Goal: Task Accomplishment & Management: Manage account settings

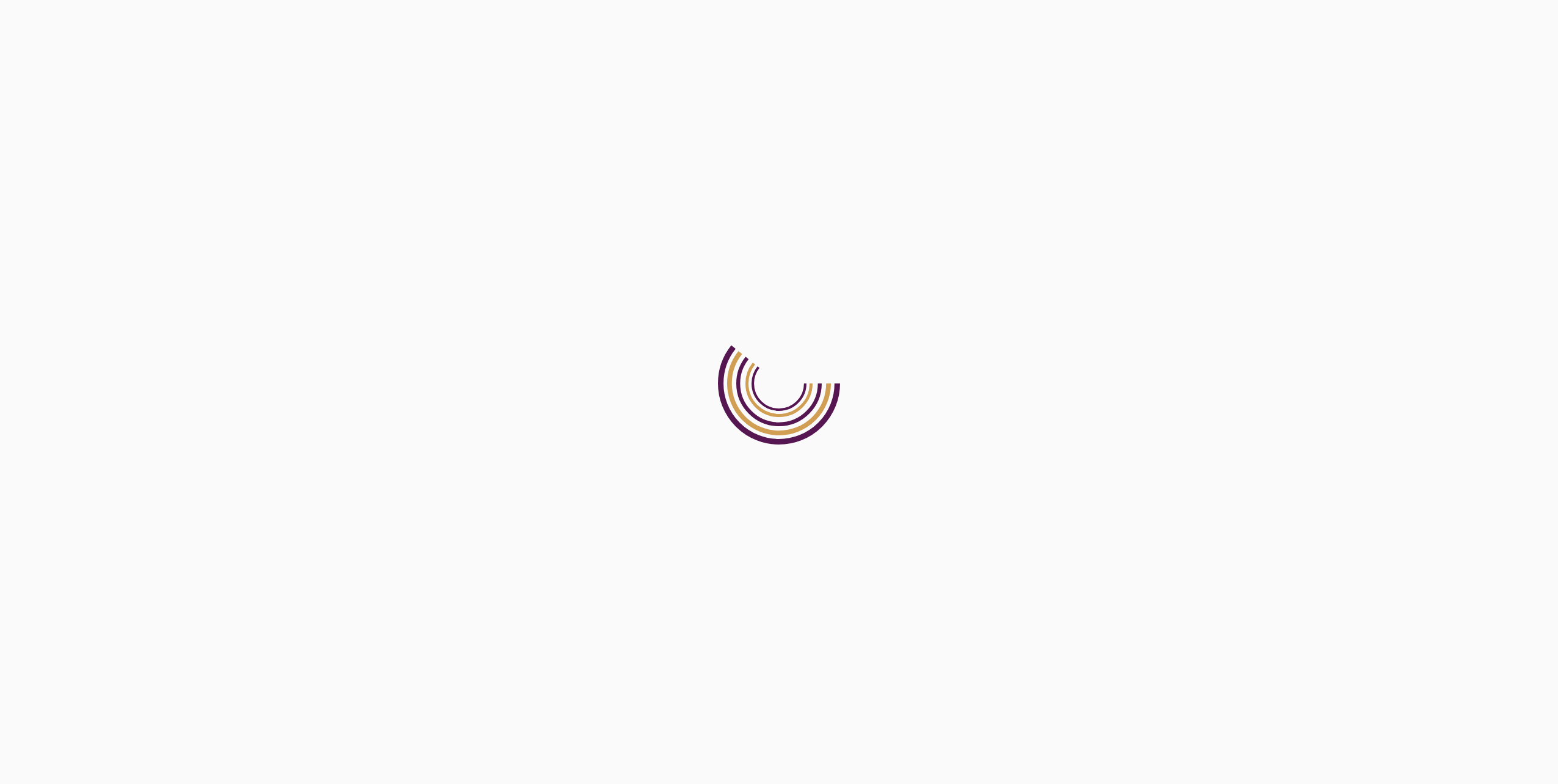
click at [526, 0] on html at bounding box center [779, 0] width 1558 height 0
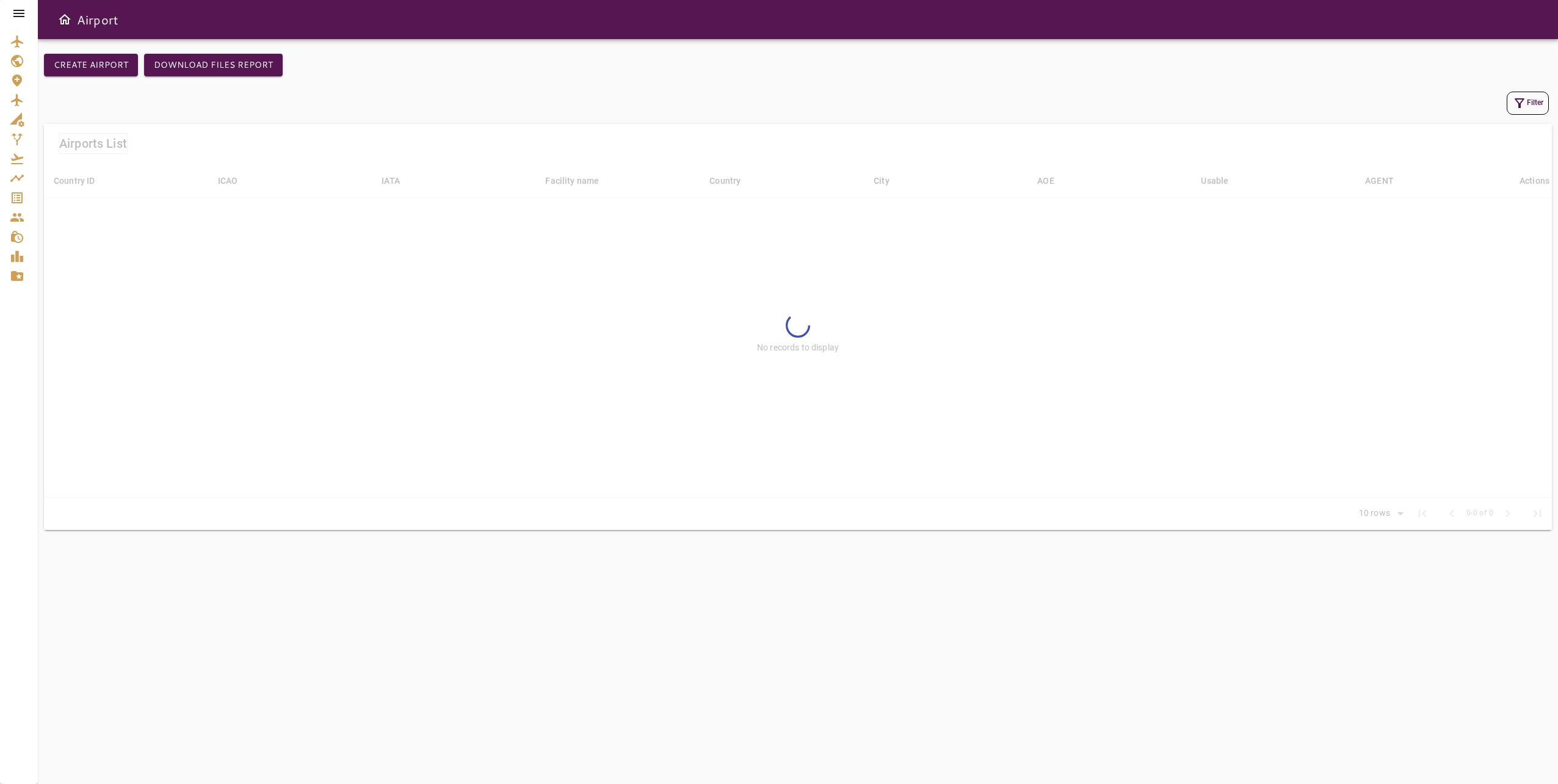
click at [25, 12] on icon at bounding box center [19, 14] width 15 height 15
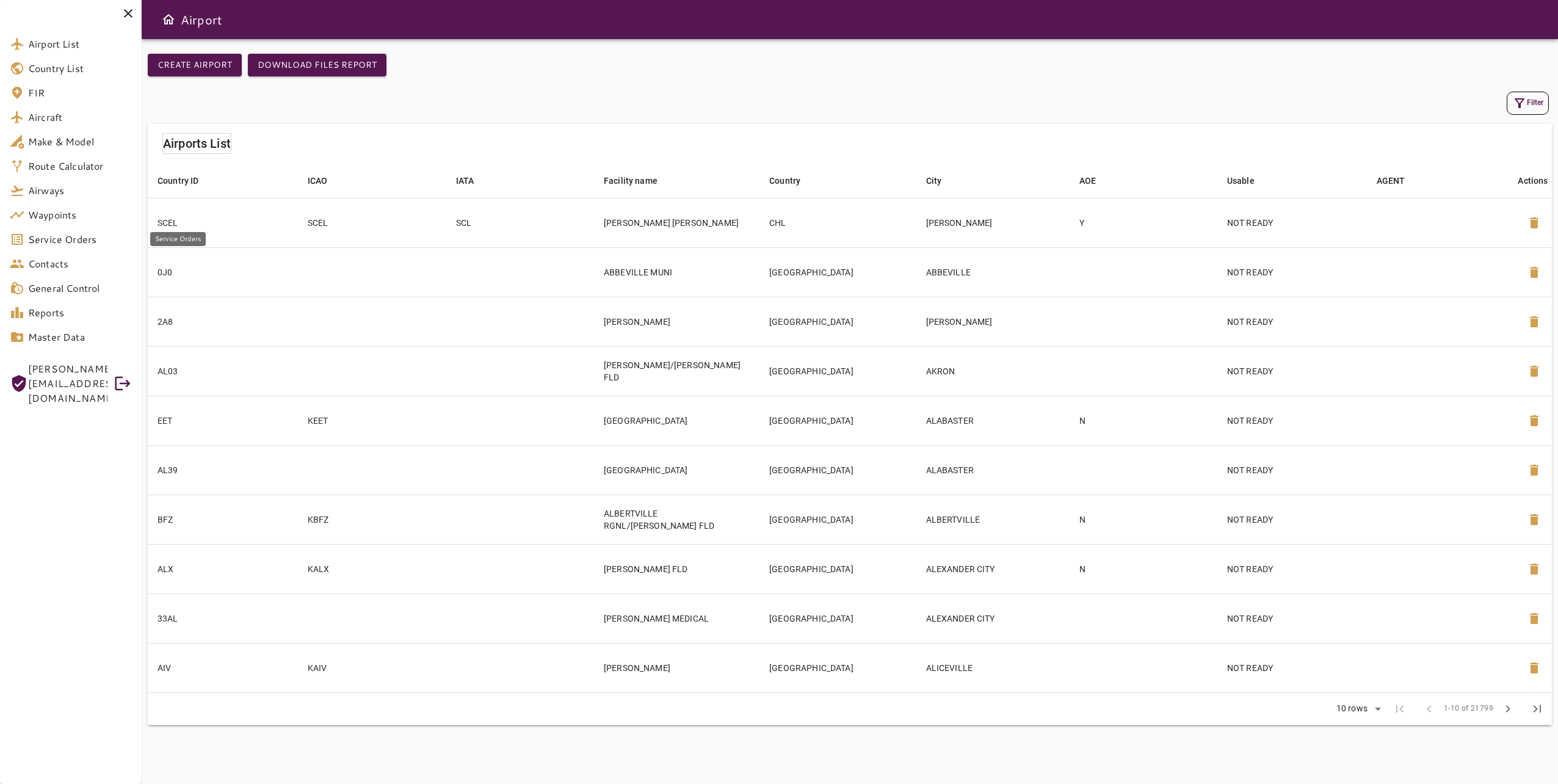
click at [93, 237] on span "Service Orders" at bounding box center [79, 239] width 103 height 15
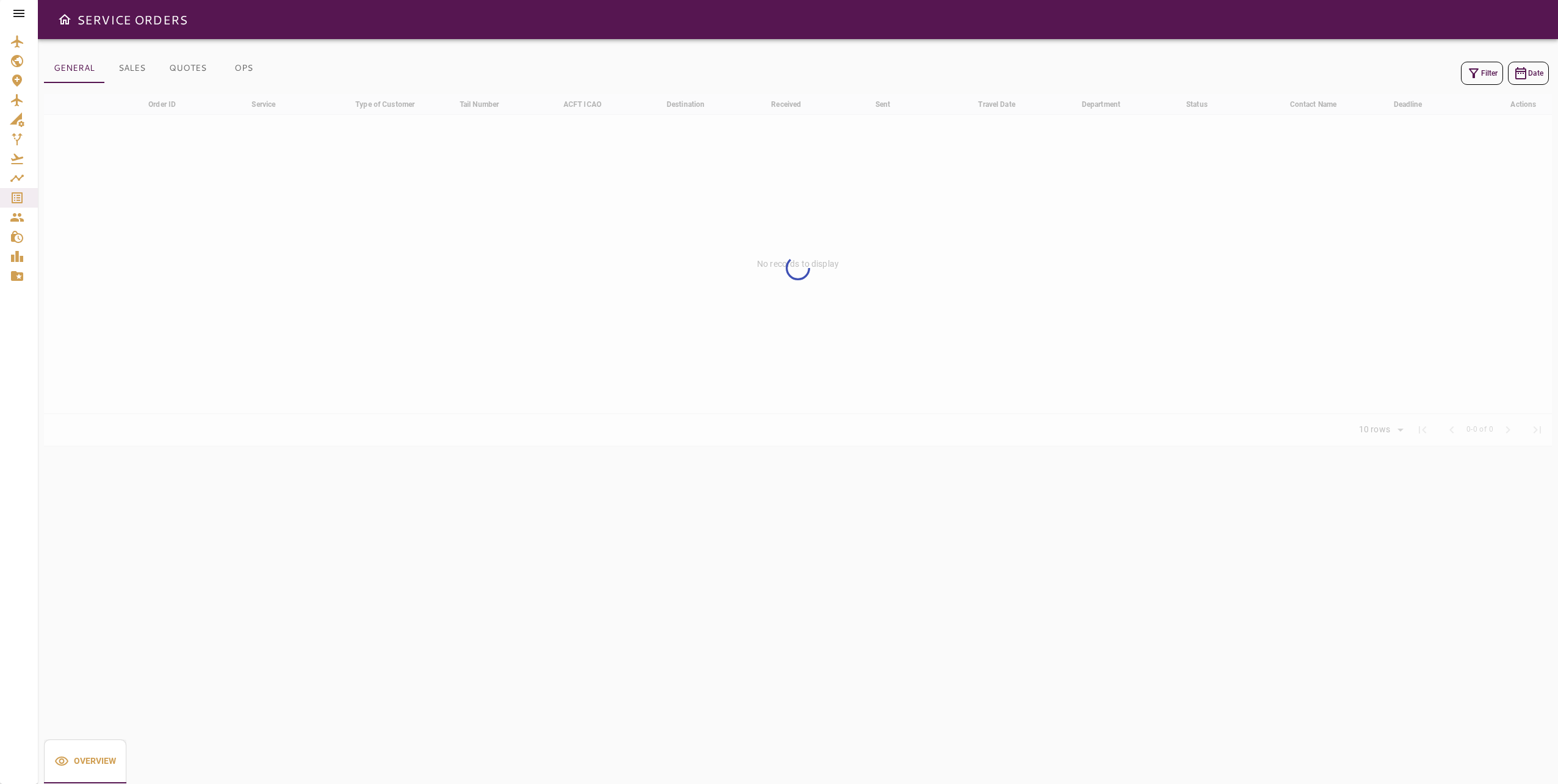
click at [1490, 75] on button "Filter" at bounding box center [1482, 73] width 42 height 23
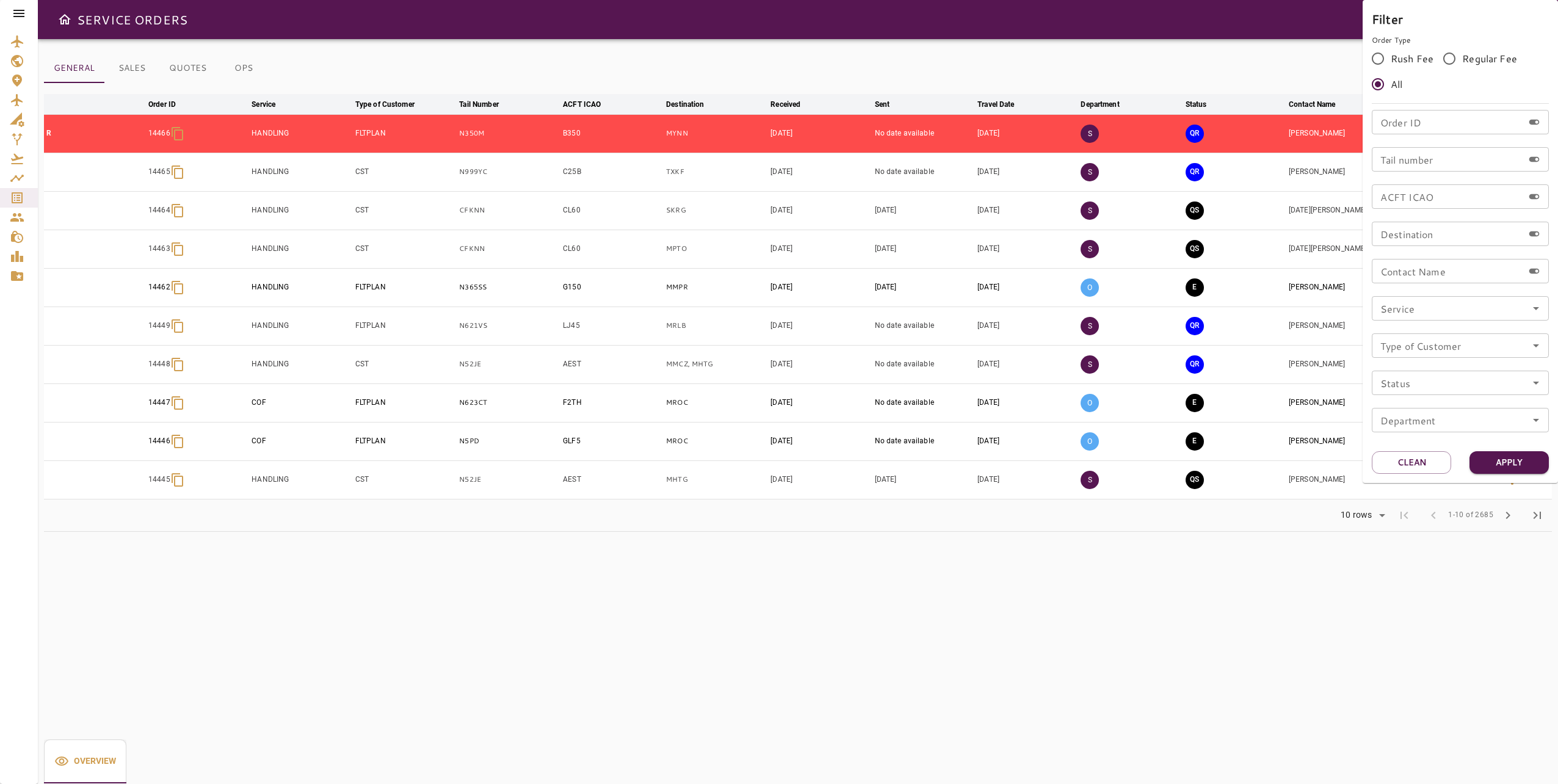
drag, startPoint x: 1431, startPoint y: 158, endPoint x: 1429, endPoint y: 165, distance: 7.3
click at [1430, 163] on input "Tail number" at bounding box center [1447, 159] width 152 height 24
type input "******"
click at [1517, 462] on button "Apply" at bounding box center [1509, 463] width 79 height 22
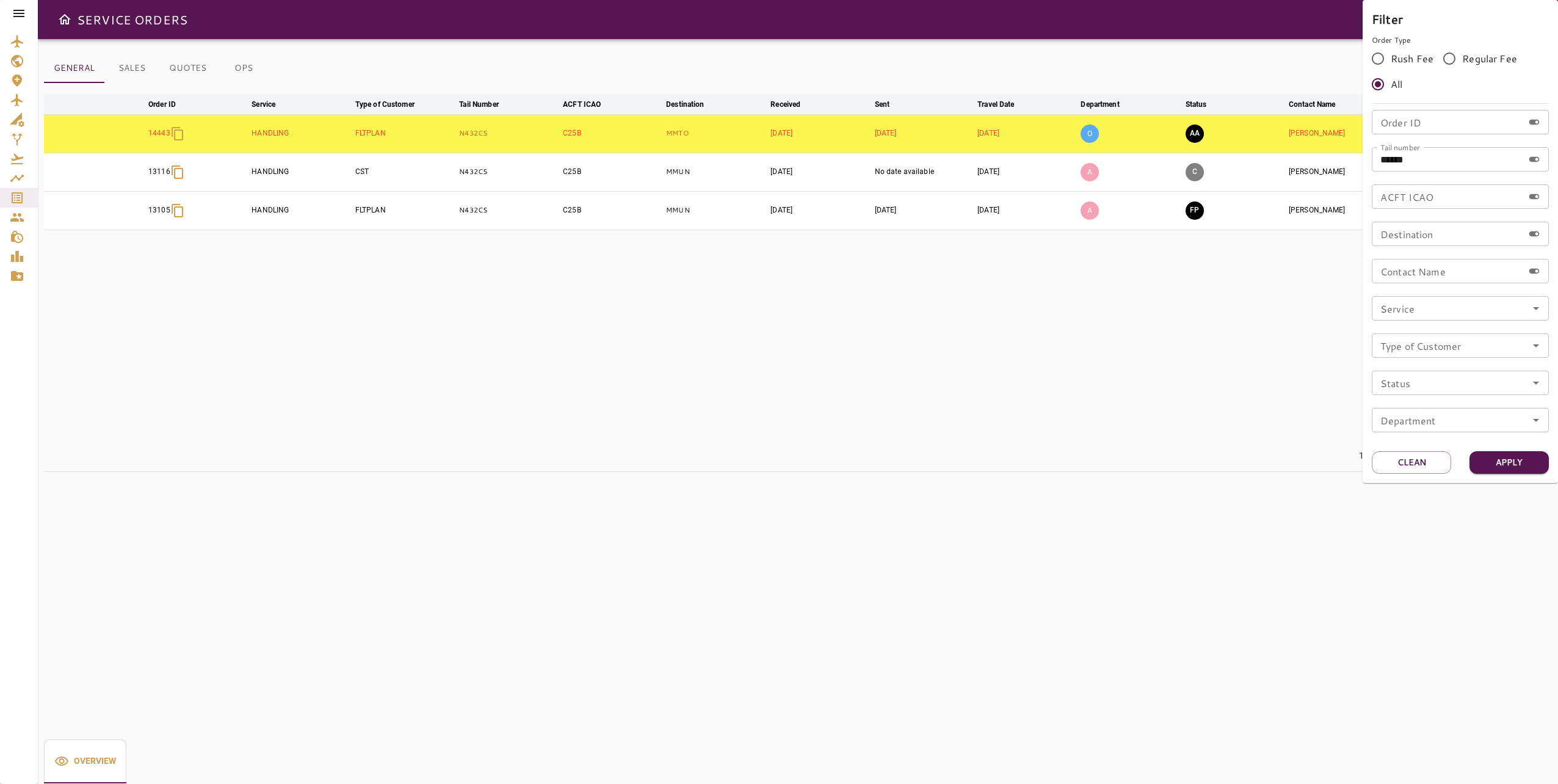
click at [1136, 385] on div at bounding box center [779, 392] width 1558 height 784
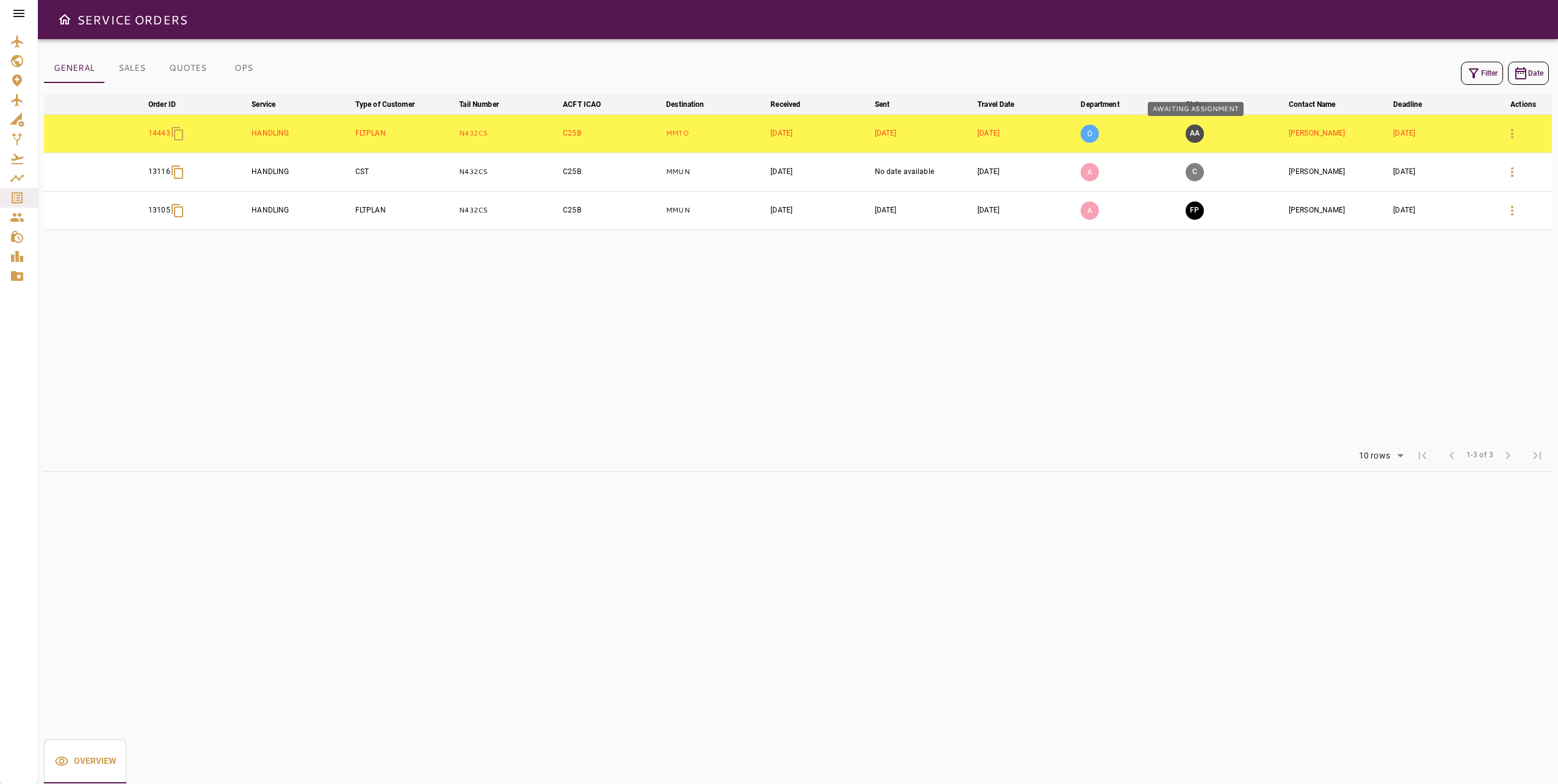
click at [1197, 134] on button "AA" at bounding box center [1195, 134] width 19 height 19
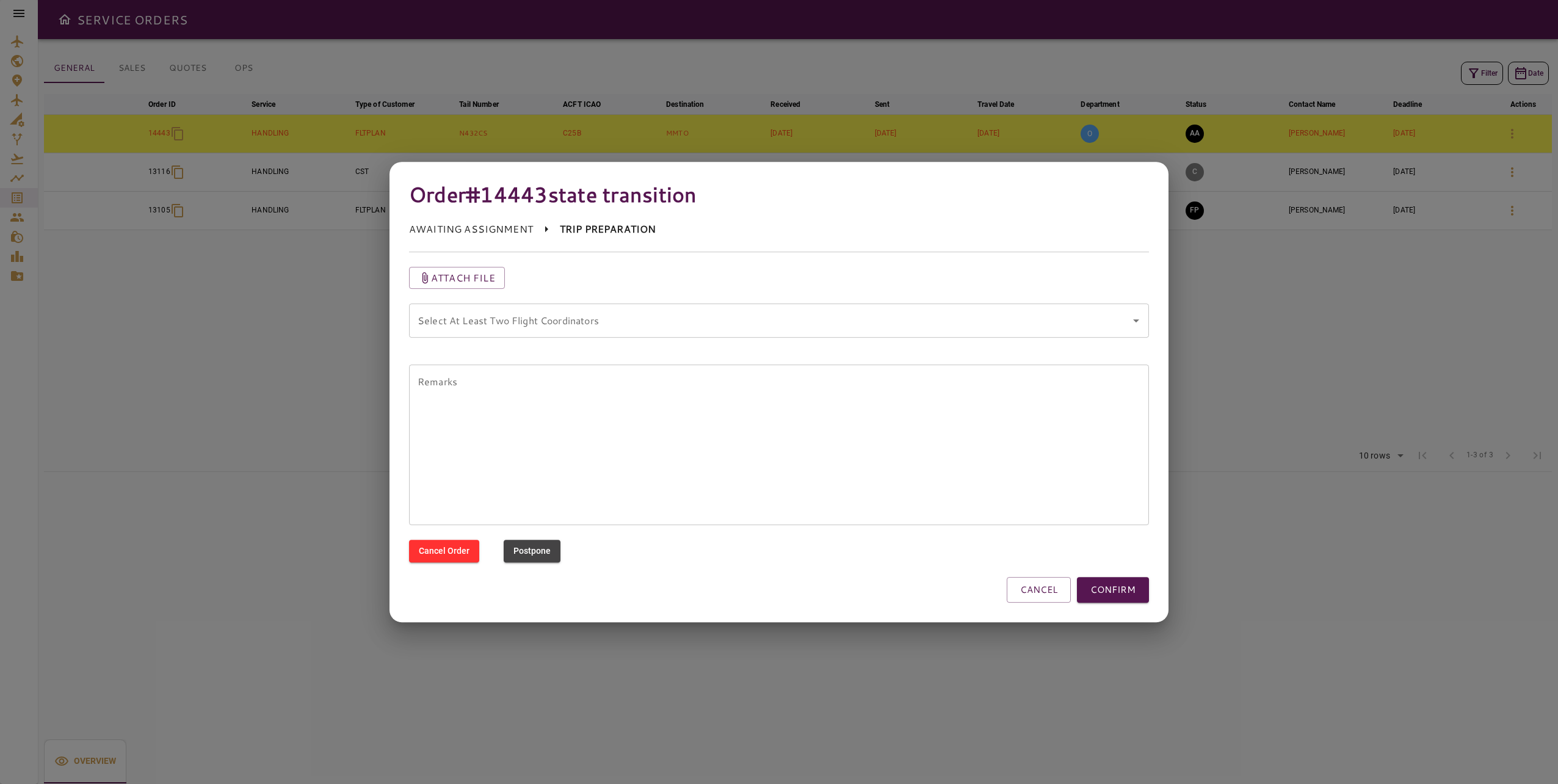
click at [905, 287] on div "Attach file" at bounding box center [779, 278] width 740 height 22
click at [914, 311] on coordinators "Select At Least Two Flight Coordinators" at bounding box center [769, 320] width 711 height 23
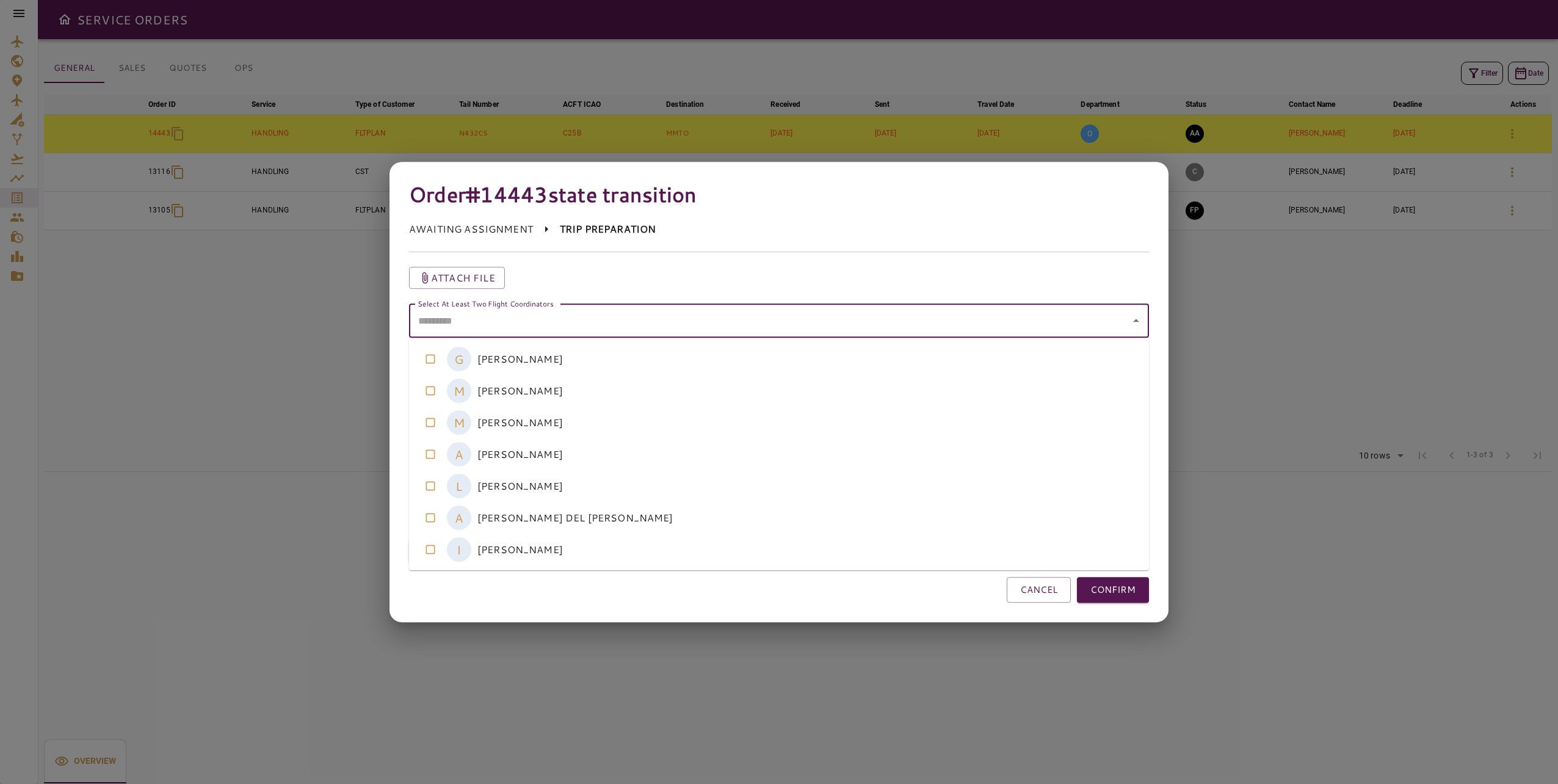
click at [879, 389] on coordinators-option-1 "M [PERSON_NAME]" at bounding box center [779, 391] width 740 height 32
drag, startPoint x: 842, startPoint y: 485, endPoint x: 1017, endPoint y: 549, distance: 186.3
click at [842, 484] on coordinators-option-4 "L [PERSON_NAME]" at bounding box center [779, 486] width 740 height 32
click at [1123, 588] on button "CONFIRM" at bounding box center [1113, 590] width 72 height 26
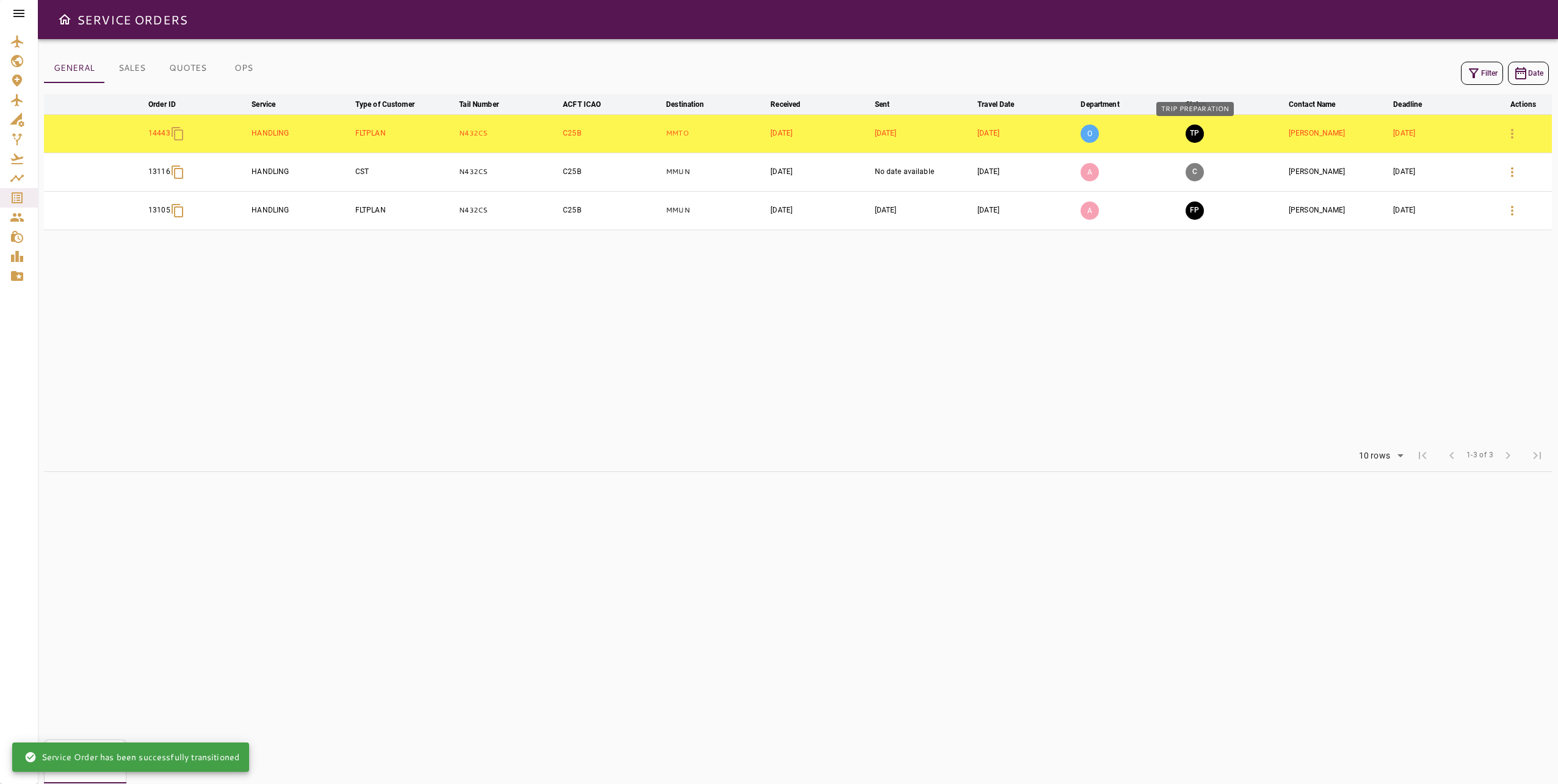
click at [1197, 133] on button "TP" at bounding box center [1195, 134] width 19 height 19
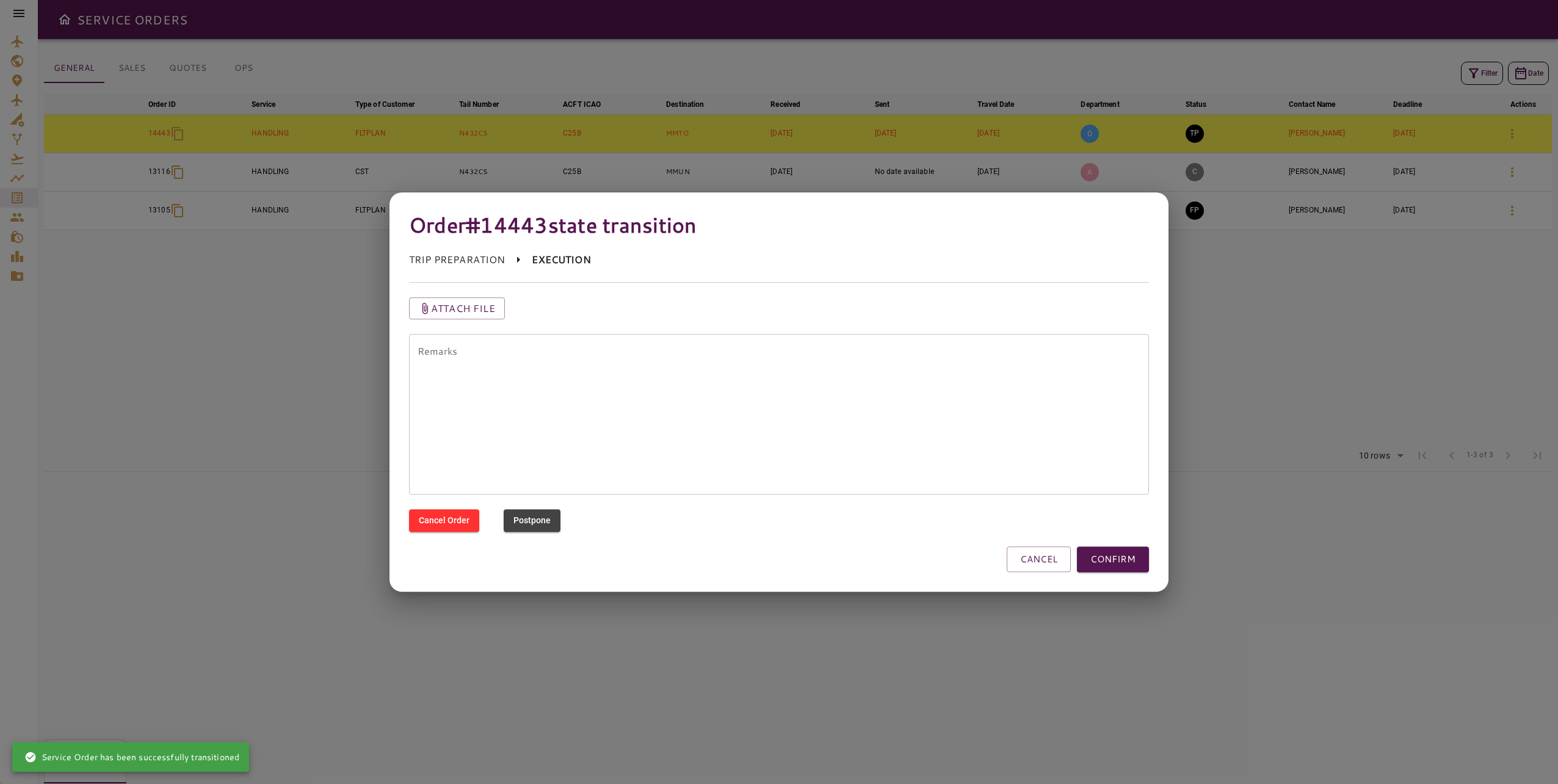
click at [1096, 560] on button "CONFIRM" at bounding box center [1113, 560] width 72 height 26
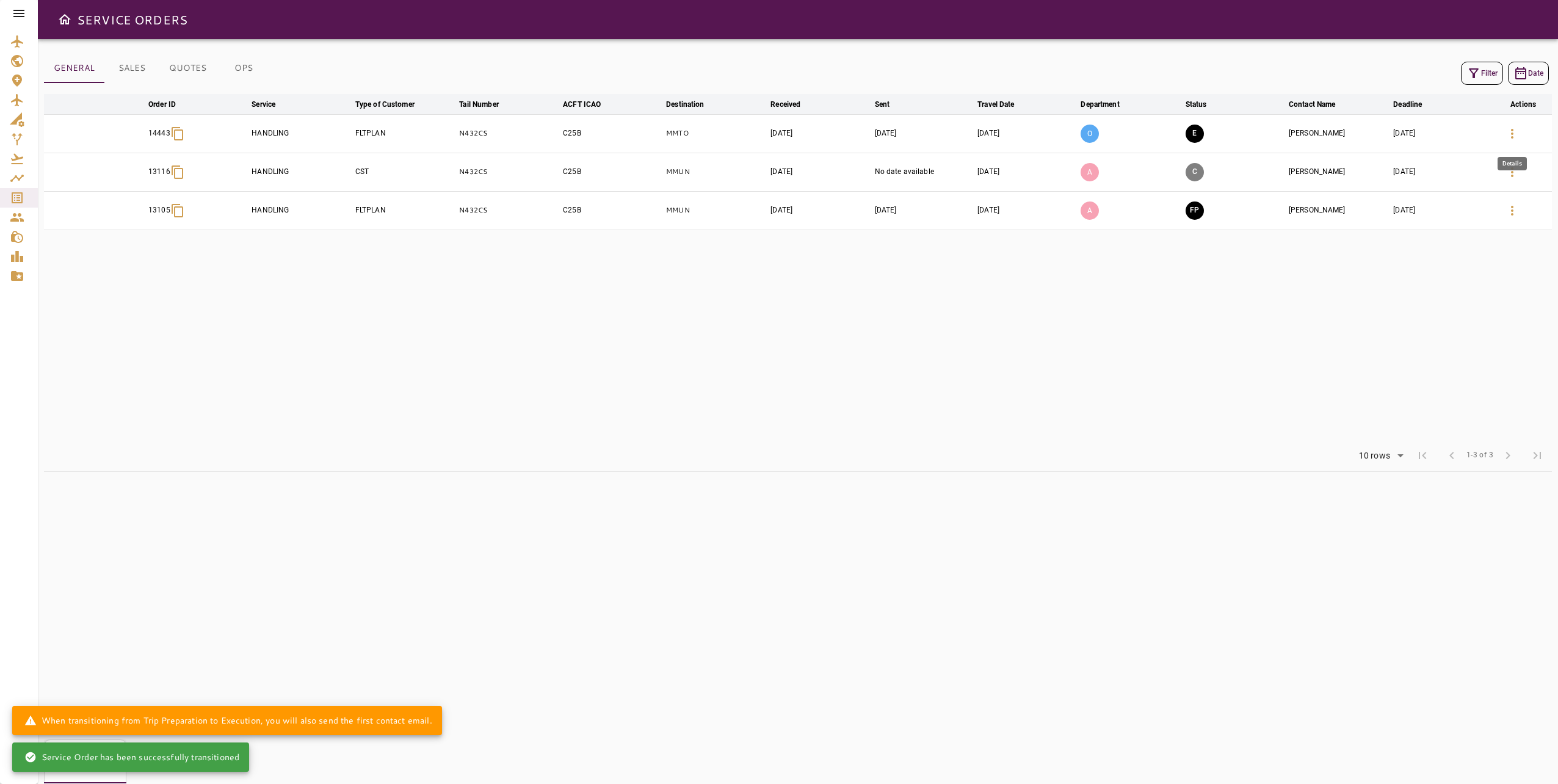
click at [1511, 133] on icon "button" at bounding box center [1512, 134] width 15 height 15
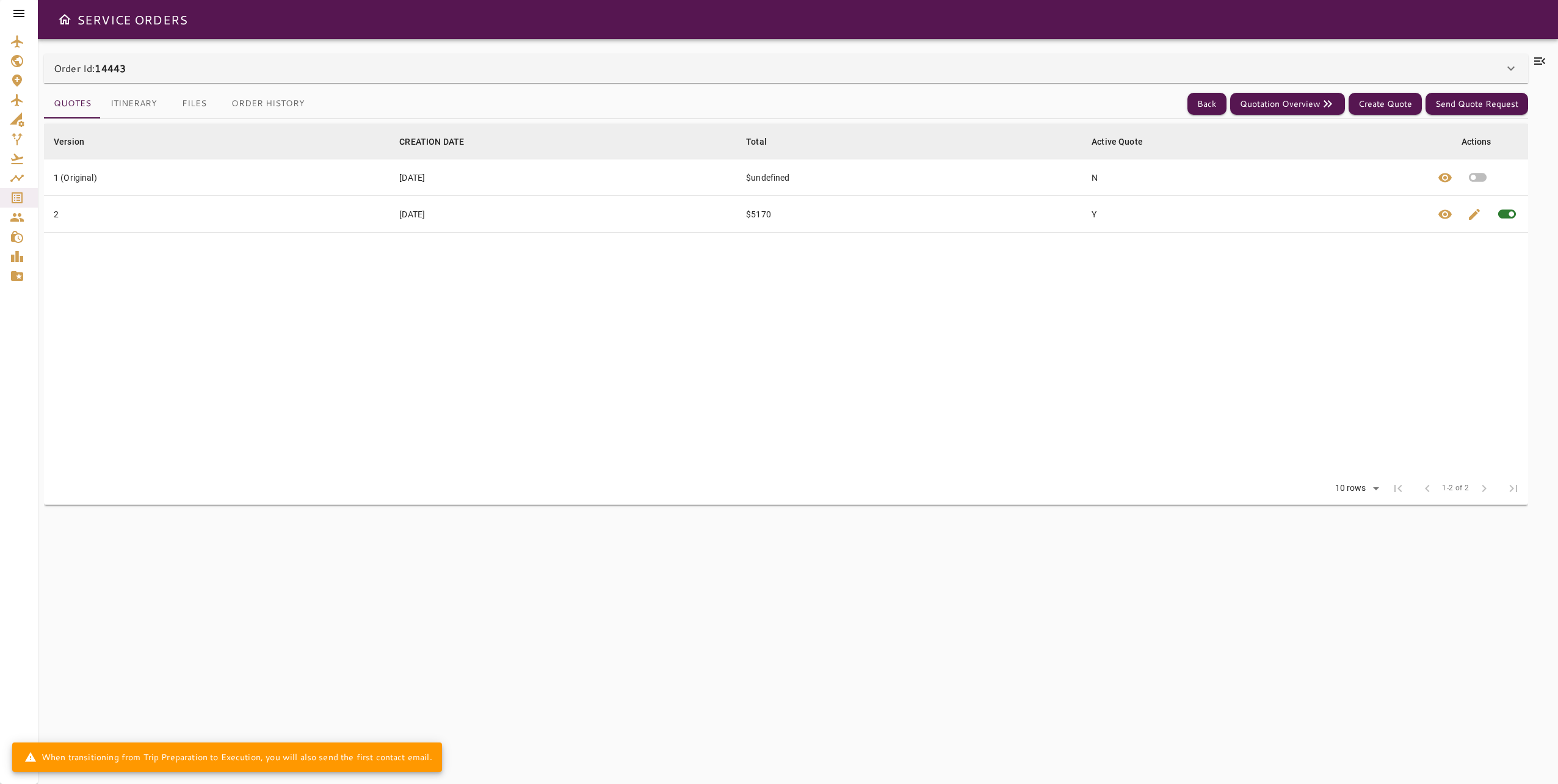
click at [168, 70] on div "Order Id: 14443" at bounding box center [779, 69] width 1450 height 15
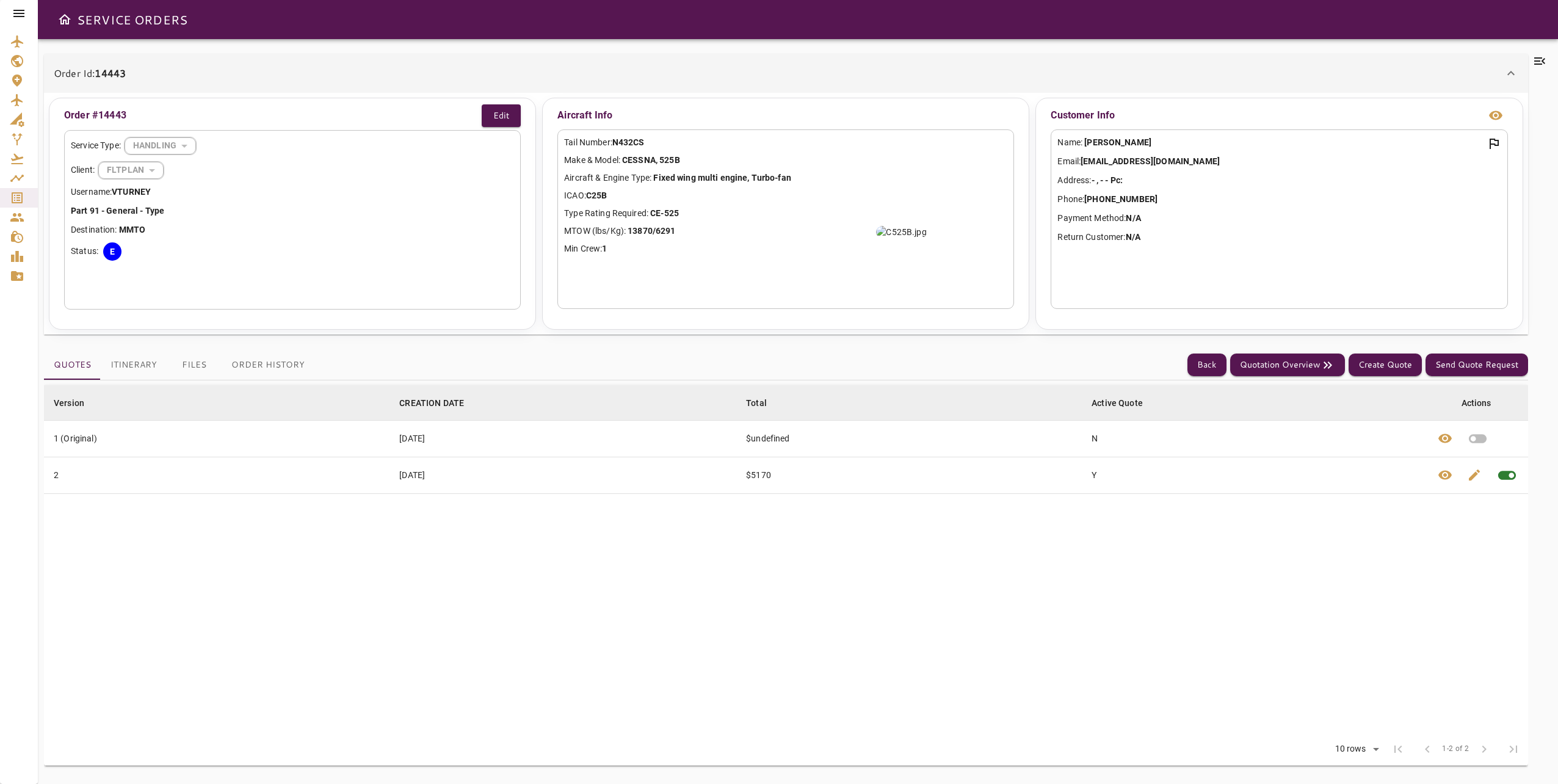
click at [668, 214] on b "CE-525" at bounding box center [664, 213] width 29 height 9
drag, startPoint x: 668, startPoint y: 214, endPoint x: 749, endPoint y: 235, distance: 83.7
click at [751, 233] on p "MTOW (lbs/Kg): 13870/6291" at bounding box center [786, 231] width 443 height 13
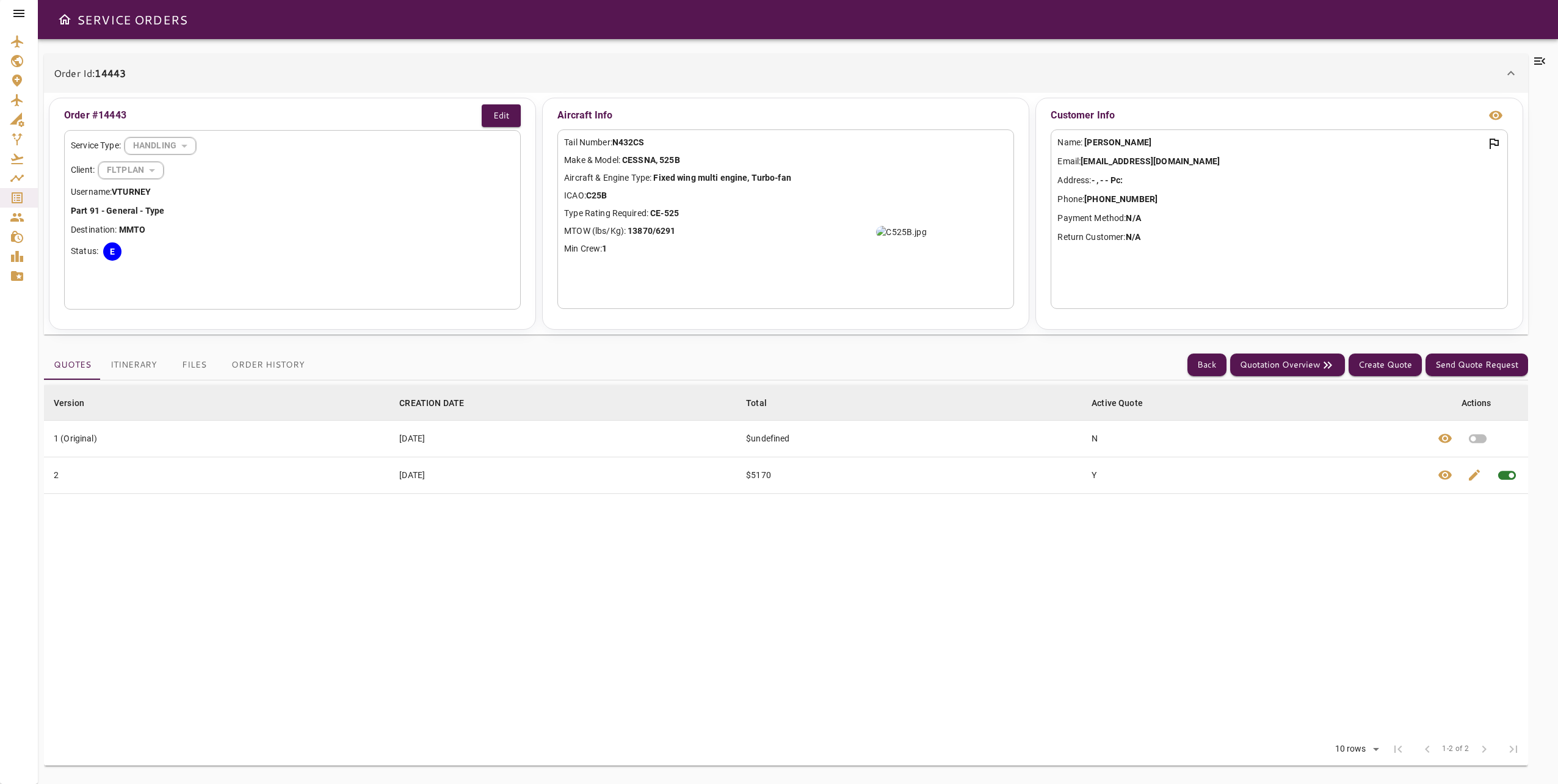
drag, startPoint x: 886, startPoint y: 694, endPoint x: 892, endPoint y: 686, distance: 10.0
click at [884, 696] on table "Version arrow_downward CREATION DATE arrow_downward Total arrow_downward Active…" at bounding box center [786, 560] width 1484 height 348
drag, startPoint x: 892, startPoint y: 686, endPoint x: 840, endPoint y: 589, distance: 110.1
click at [891, 686] on table "Version arrow_downward CREATION DATE arrow_downward Total arrow_downward Active…" at bounding box center [786, 560] width 1484 height 348
click at [1543, 63] on icon at bounding box center [1540, 61] width 15 height 15
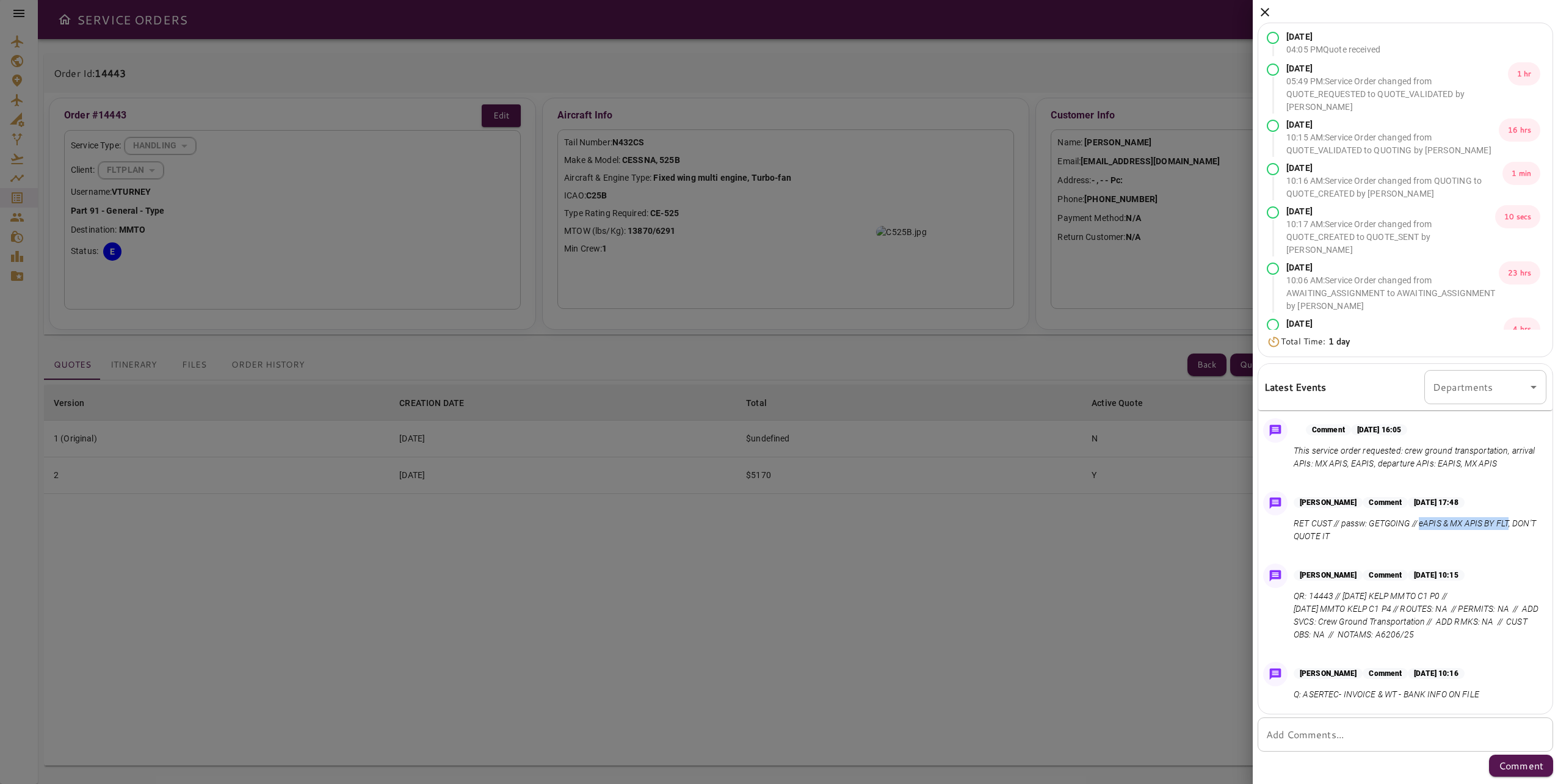
drag, startPoint x: 1424, startPoint y: 526, endPoint x: 1512, endPoint y: 524, distance: 88.0
click at [1512, 524] on p "RET CUST // passw: GETGOING // eAPIS & MX APIS BY FLT, DON'T QUOTE IT" at bounding box center [1417, 530] width 248 height 26
copy p "eAPIS & MX APIS BY FLT"
drag, startPoint x: 1499, startPoint y: 609, endPoint x: 1504, endPoint y: 639, distance: 30.4
click at [1504, 639] on p "QR: 14443 // [DATE] KELP MMTO C1 P0 // [DATE] MMTO KELP C1 P4 // ROUTES: NA // …" at bounding box center [1417, 615] width 248 height 51
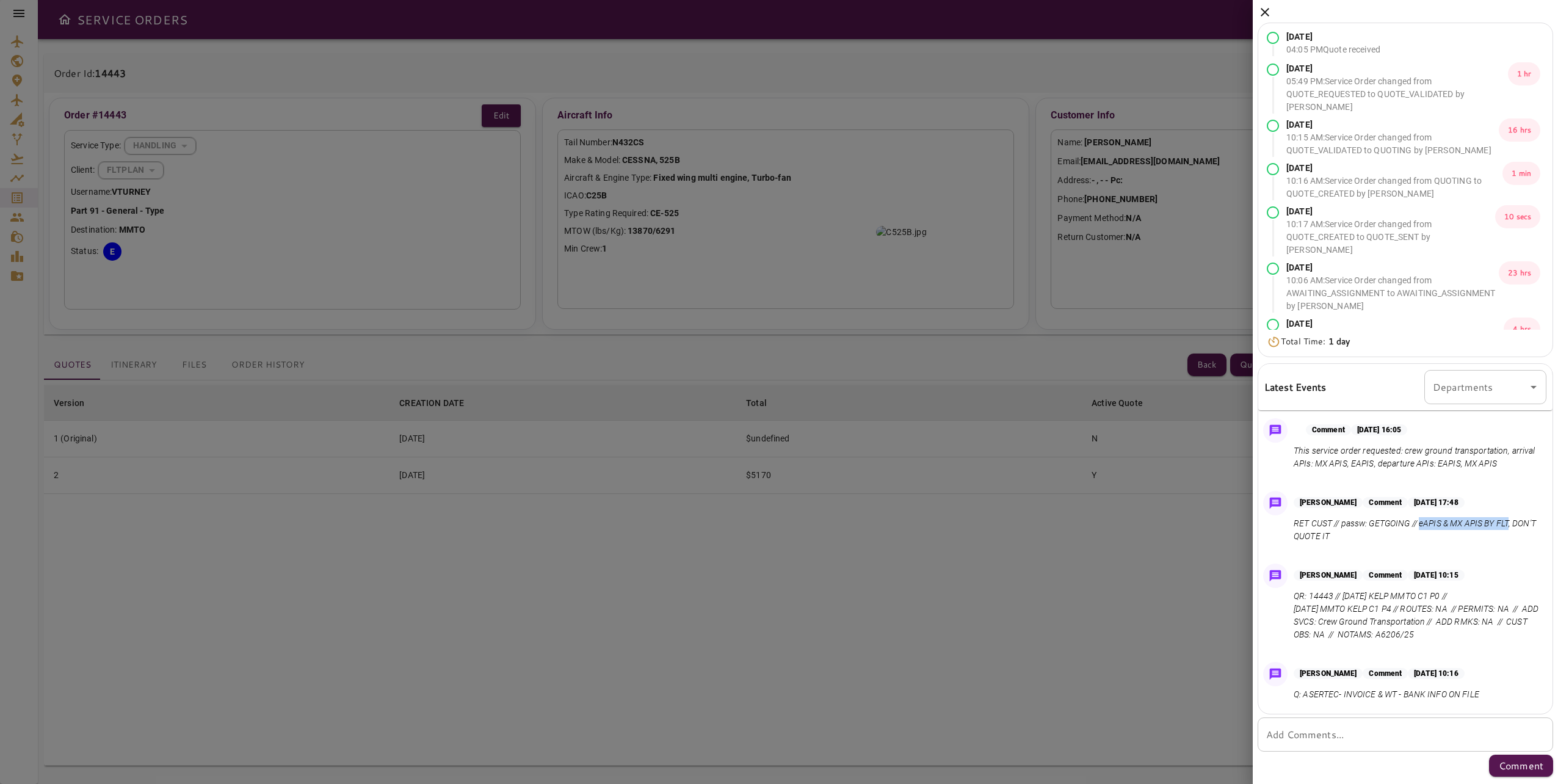
click at [1504, 639] on p "QR: 14443 // [DATE] KELP MMTO C1 P0 // [DATE] MMTO KELP C1 P4 // ROUTES: NA // …" at bounding box center [1417, 615] width 248 height 51
drag, startPoint x: 1470, startPoint y: 621, endPoint x: 1321, endPoint y: 618, distance: 149.0
click at [1321, 618] on p "QR: 14443 // [DATE] KELP MMTO C1 P0 // [DATE] MMTO KELP C1 P4 // ROUTES: NA // …" at bounding box center [1417, 615] width 248 height 51
copy p "ADD SVCS: Crew Ground Transportation"
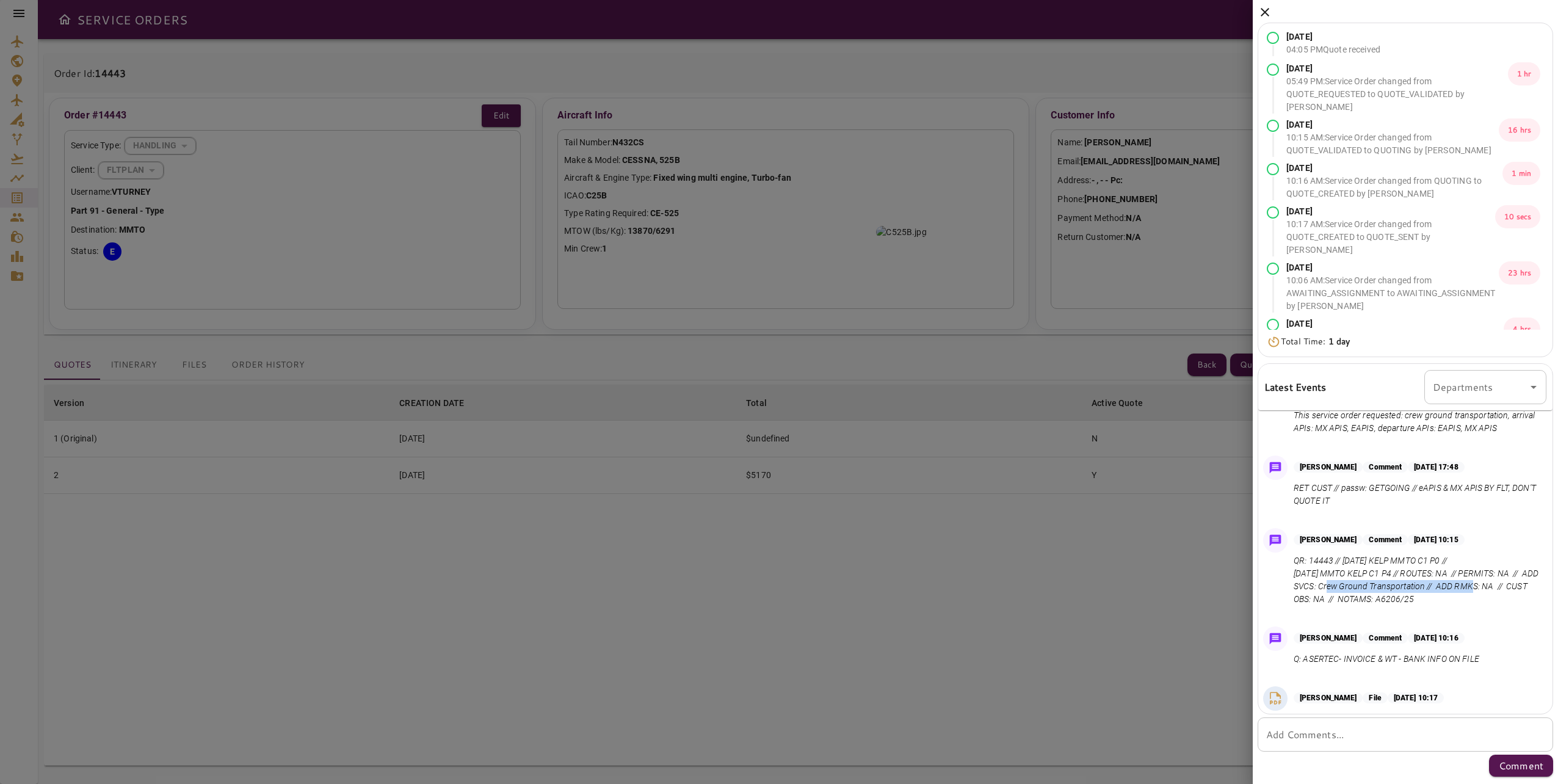
scroll to position [71, 0]
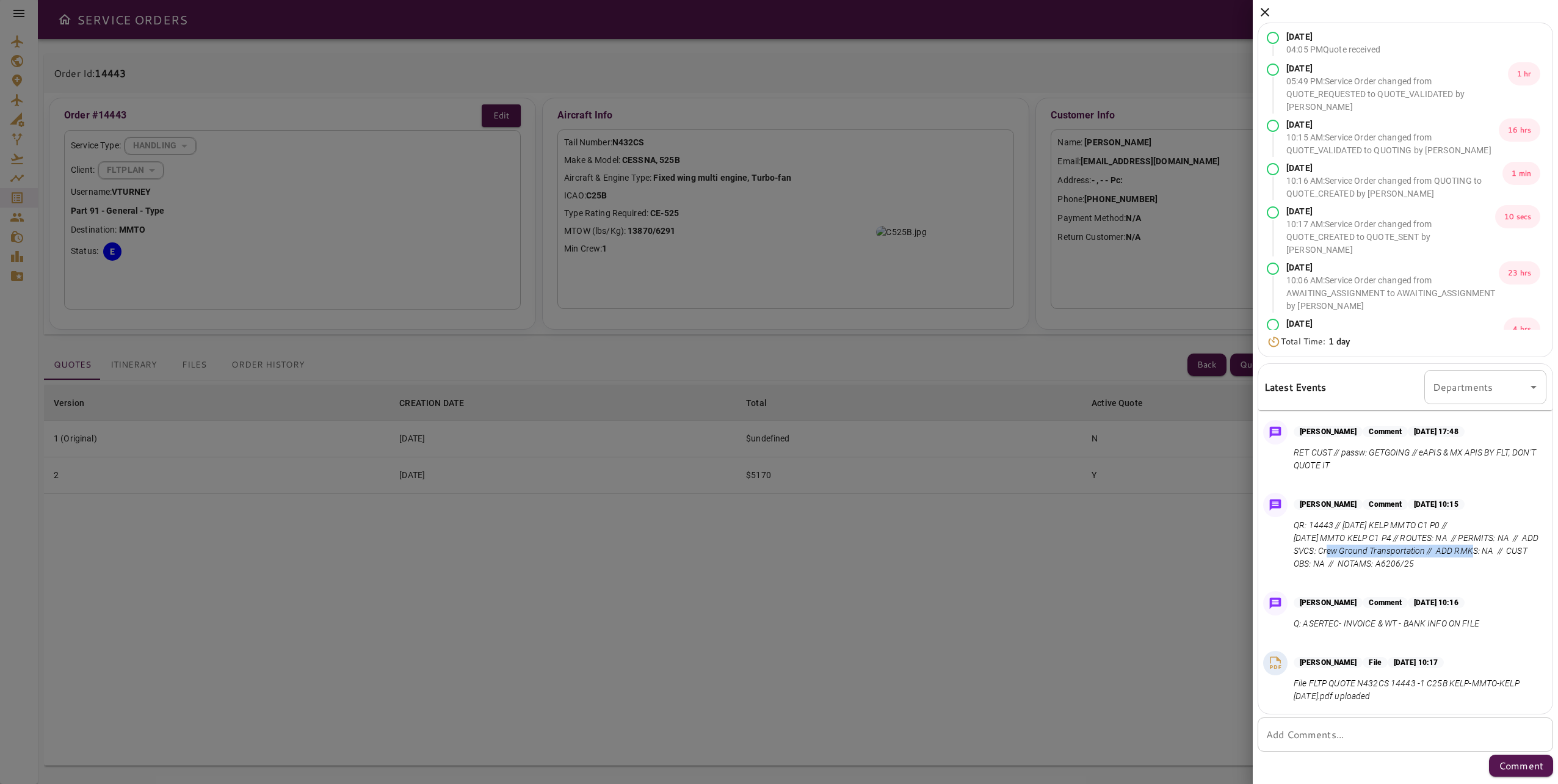
click at [1268, 13] on icon at bounding box center [1266, 12] width 15 height 15
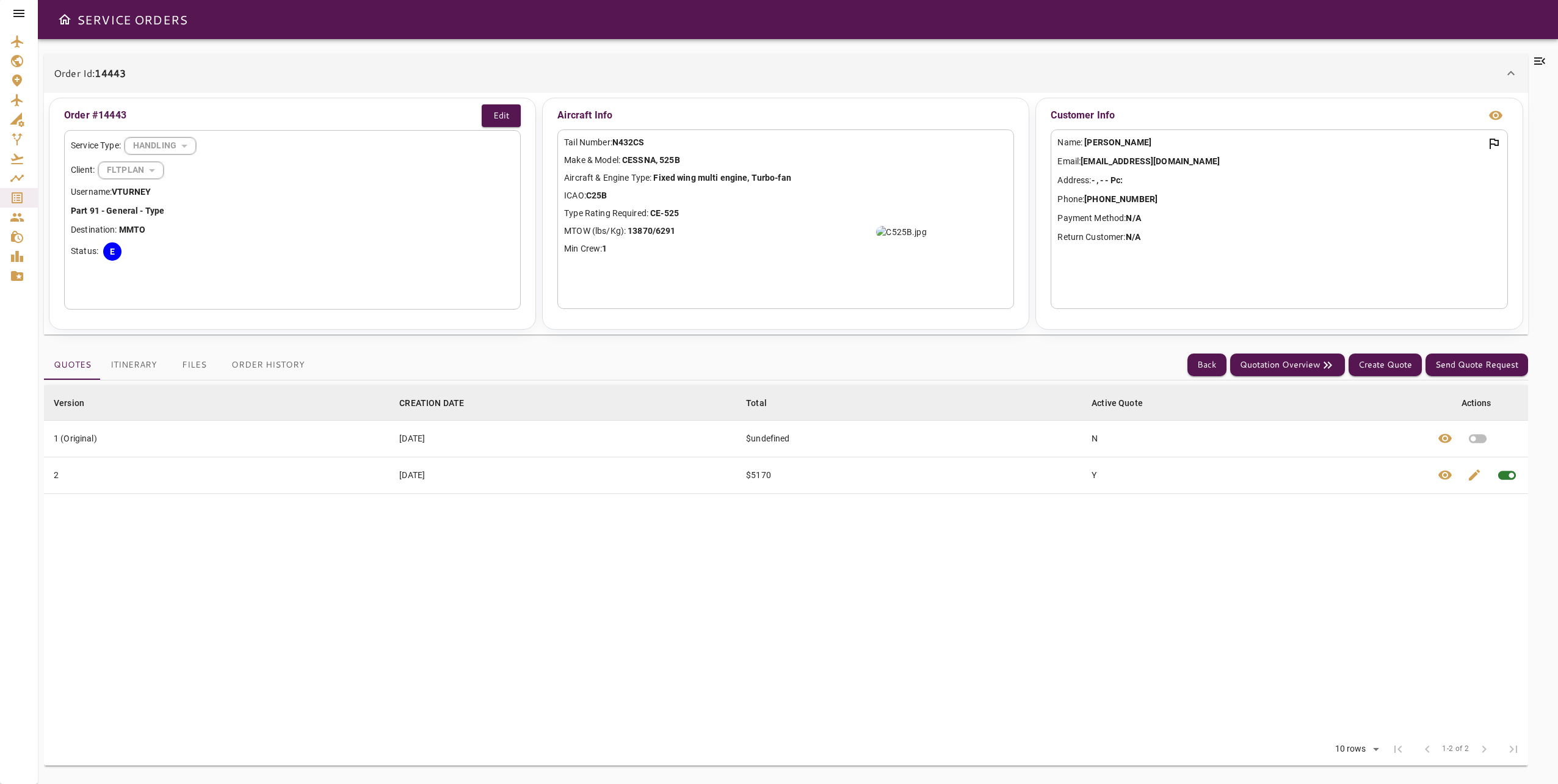
click at [183, 364] on button "Files" at bounding box center [194, 364] width 55 height 29
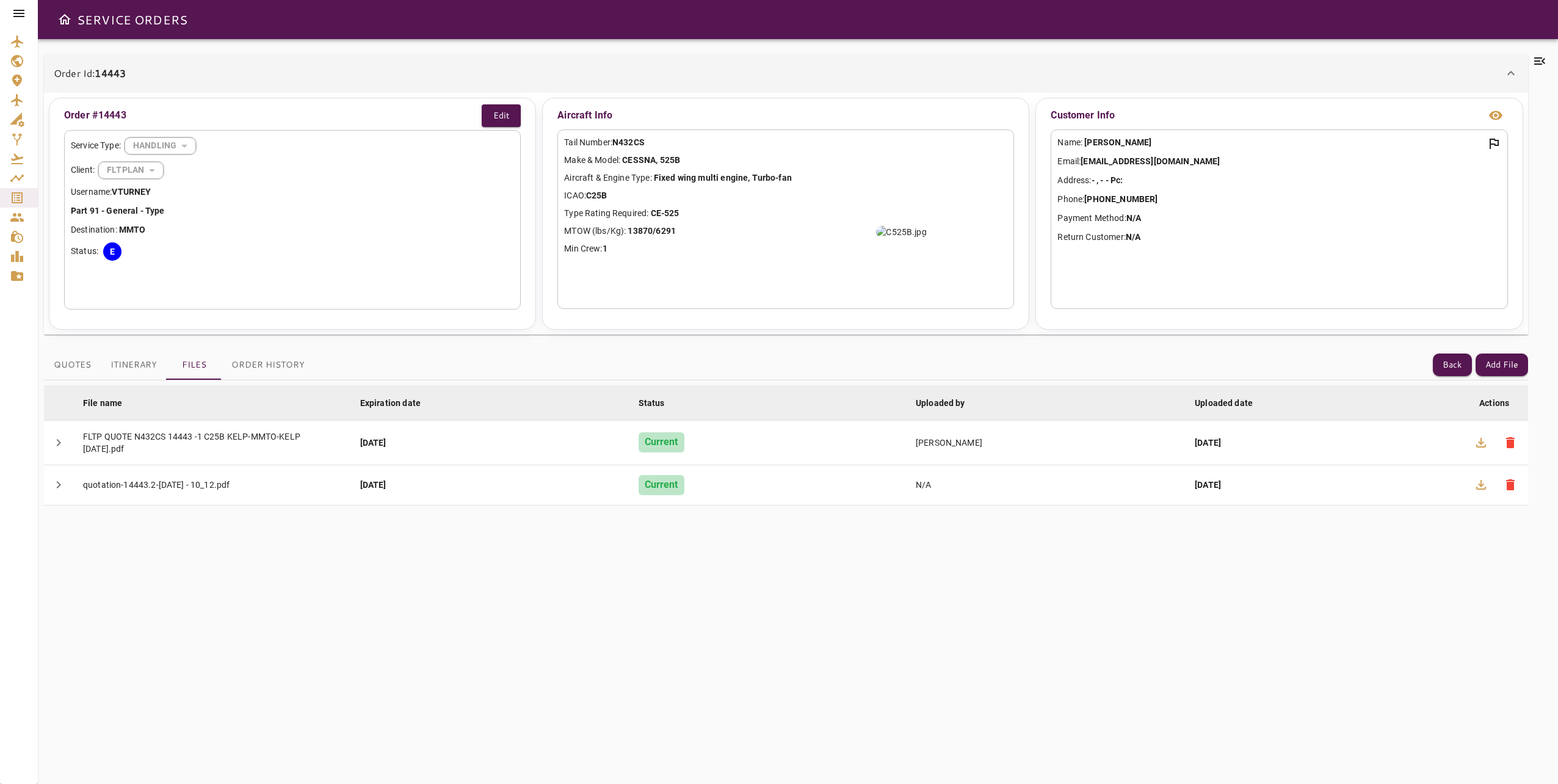
click at [156, 362] on button "Itinerary" at bounding box center [133, 364] width 66 height 29
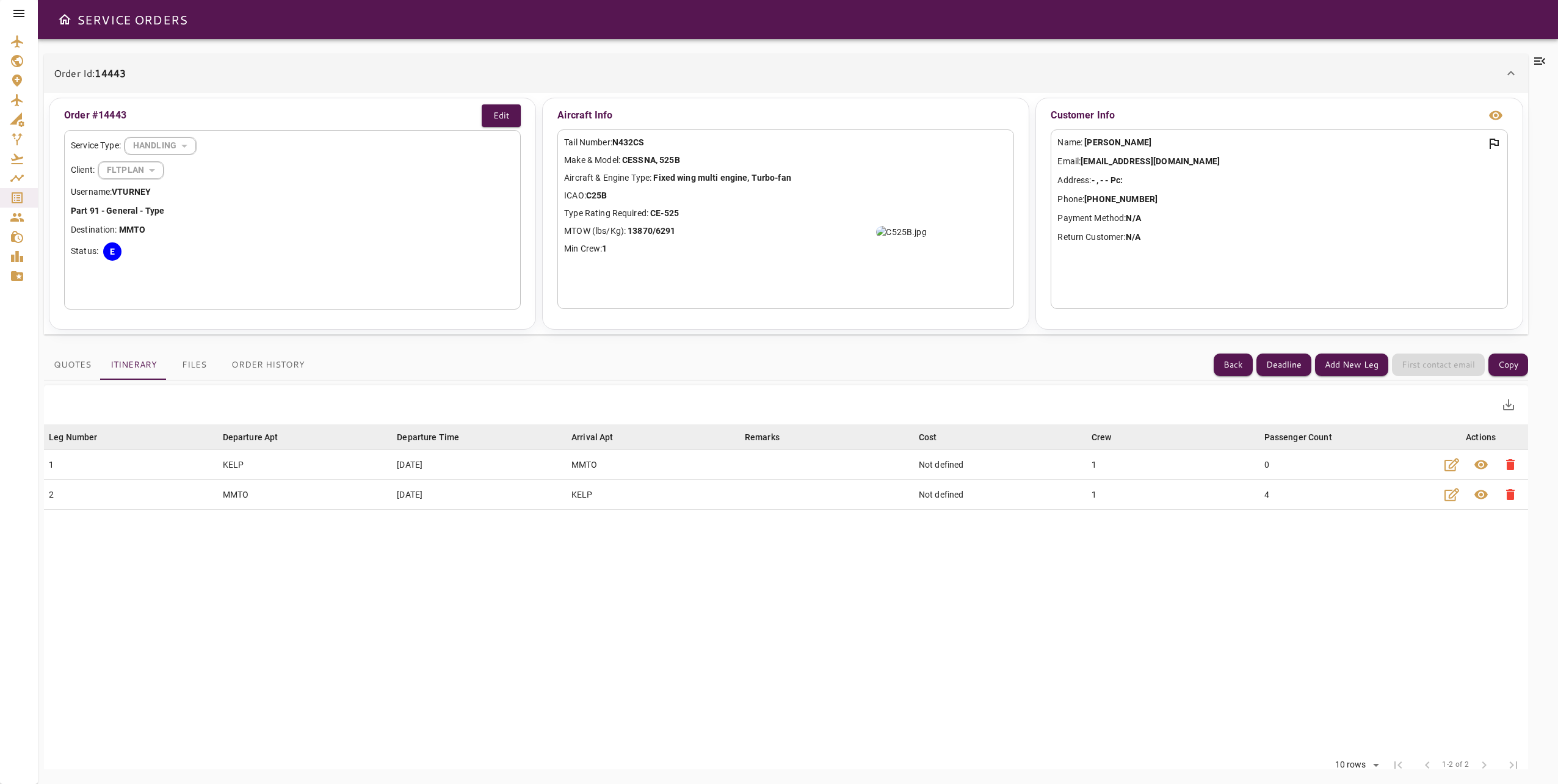
click at [879, 707] on table "Leg Number arrow_downward Departure Apt arrow_downward Departure Time arrow_dow…" at bounding box center [786, 587] width 1484 height 325
click at [1535, 60] on icon at bounding box center [1540, 61] width 15 height 15
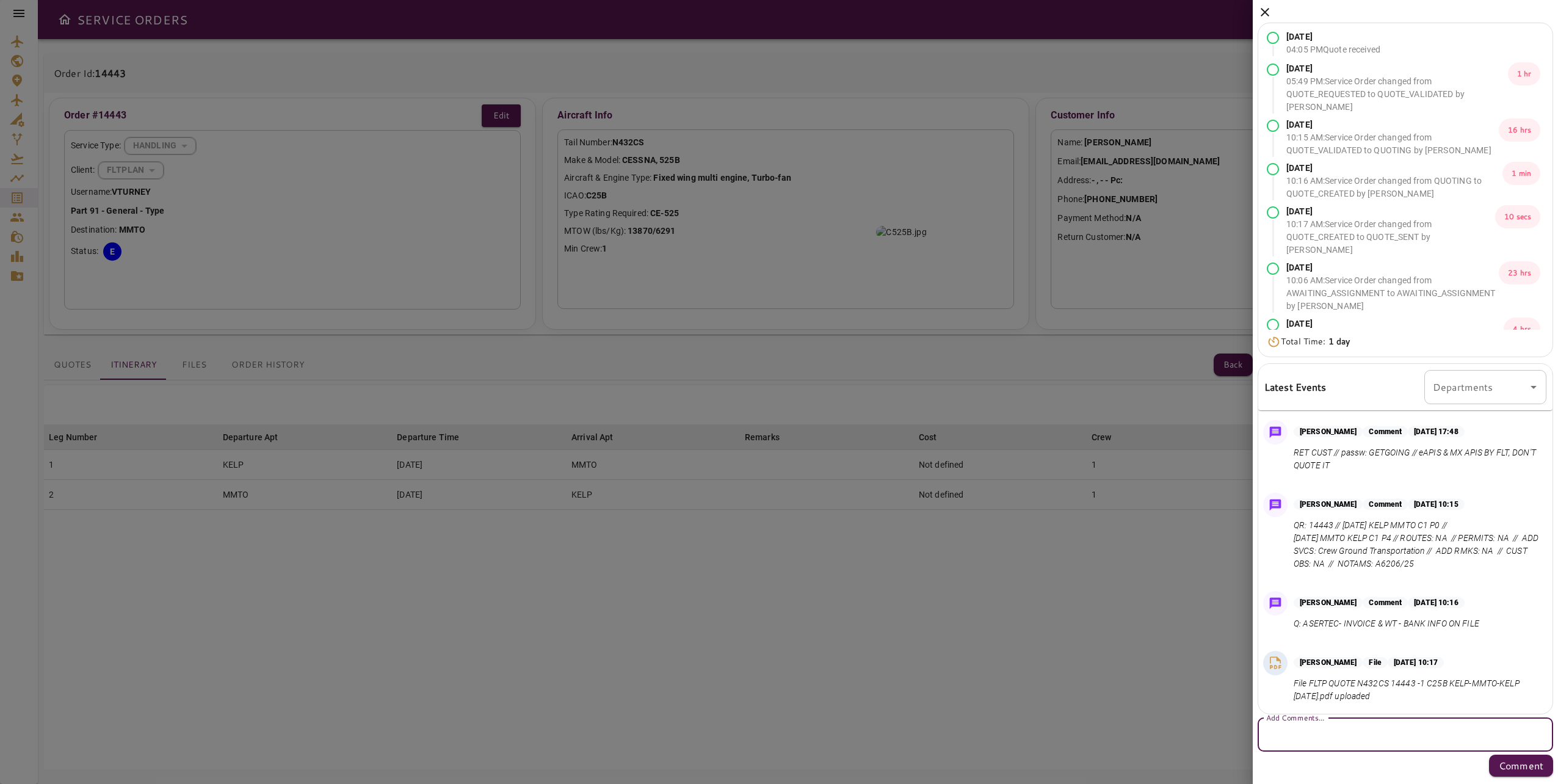
click at [1378, 735] on textarea "Add Comments..." at bounding box center [1405, 735] width 278 height 14
paste textarea "**********"
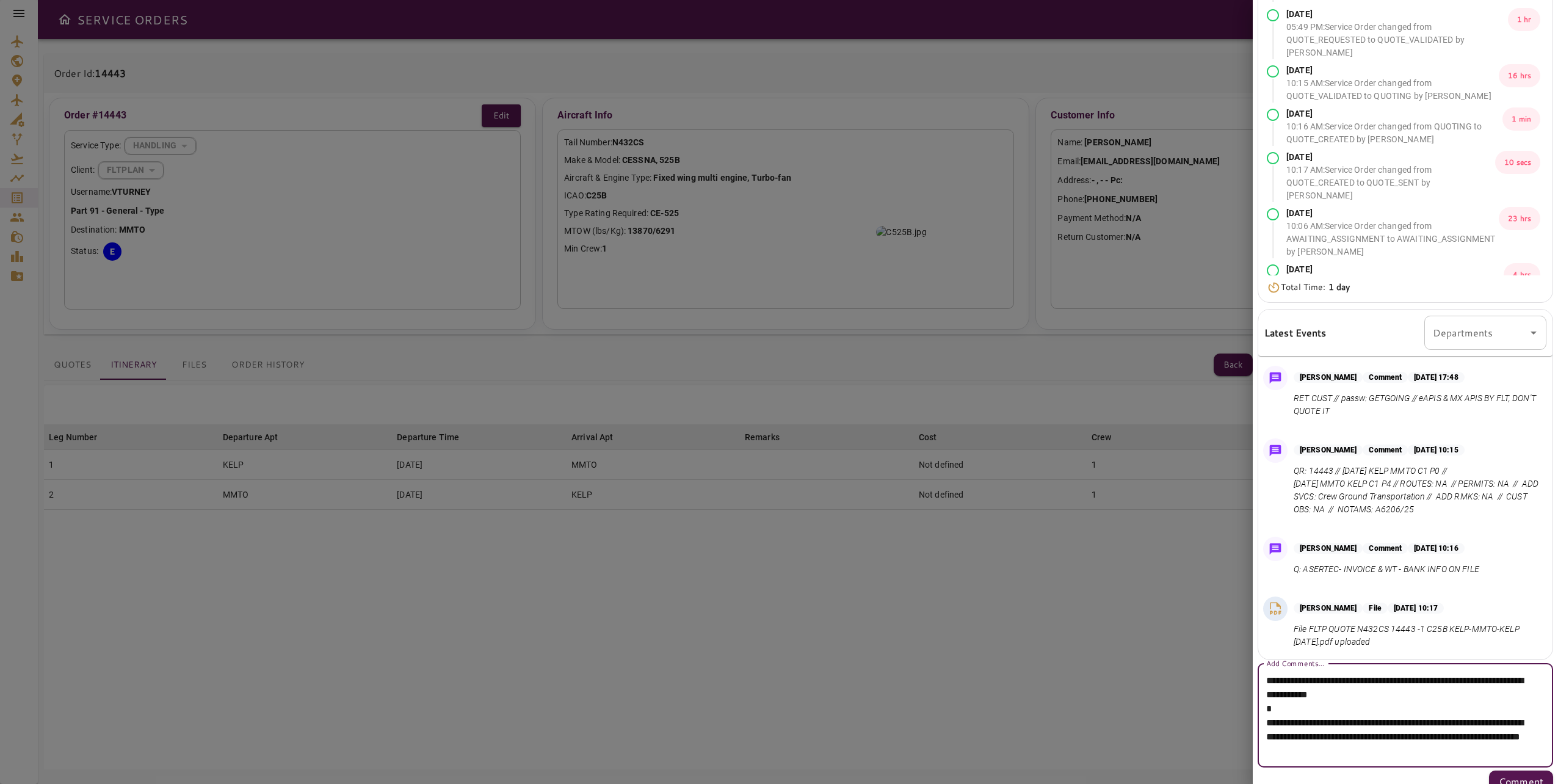
scroll to position [68, 0]
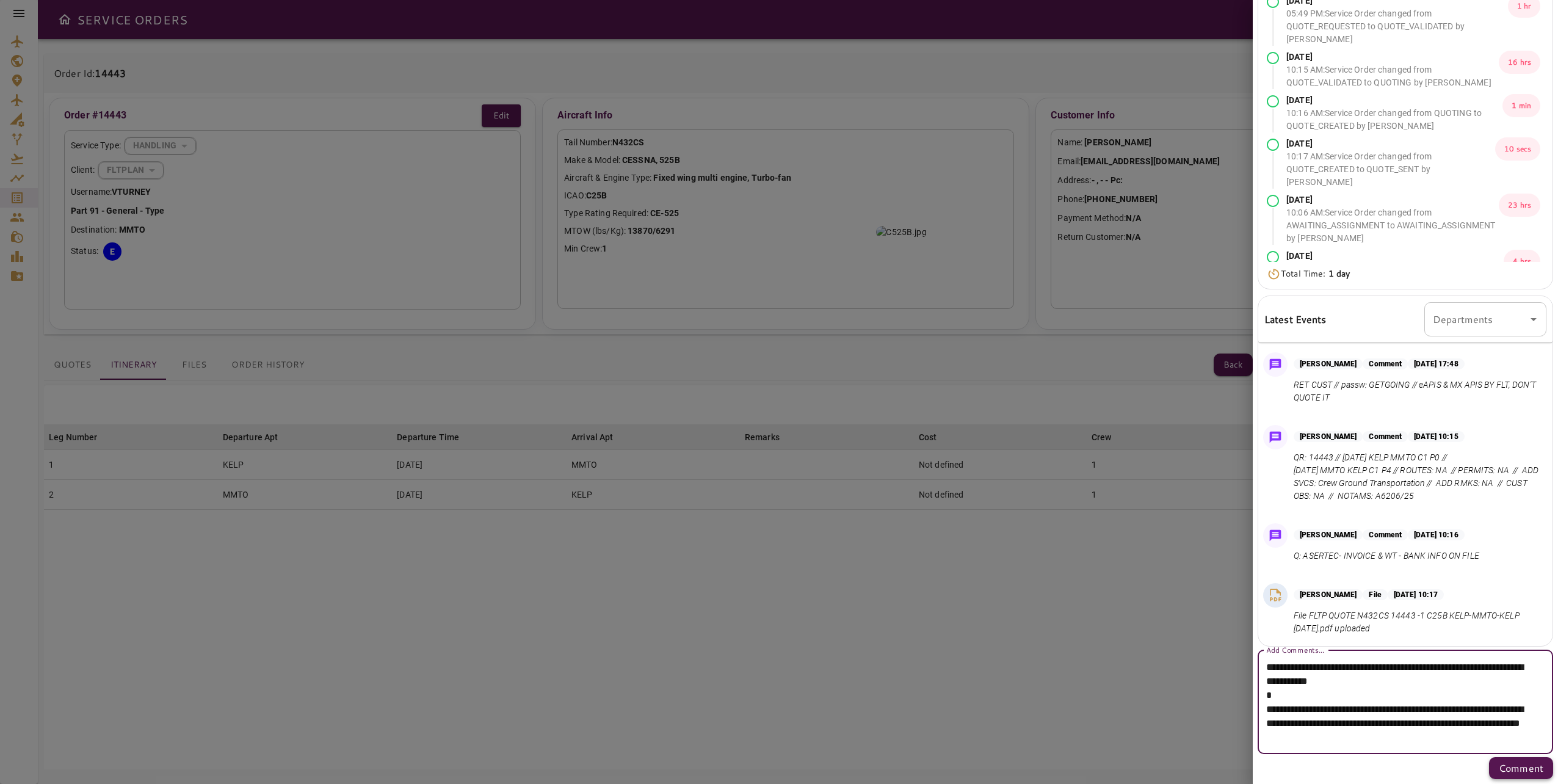
type textarea "**********"
click at [1521, 761] on p "Comment" at bounding box center [1522, 768] width 45 height 15
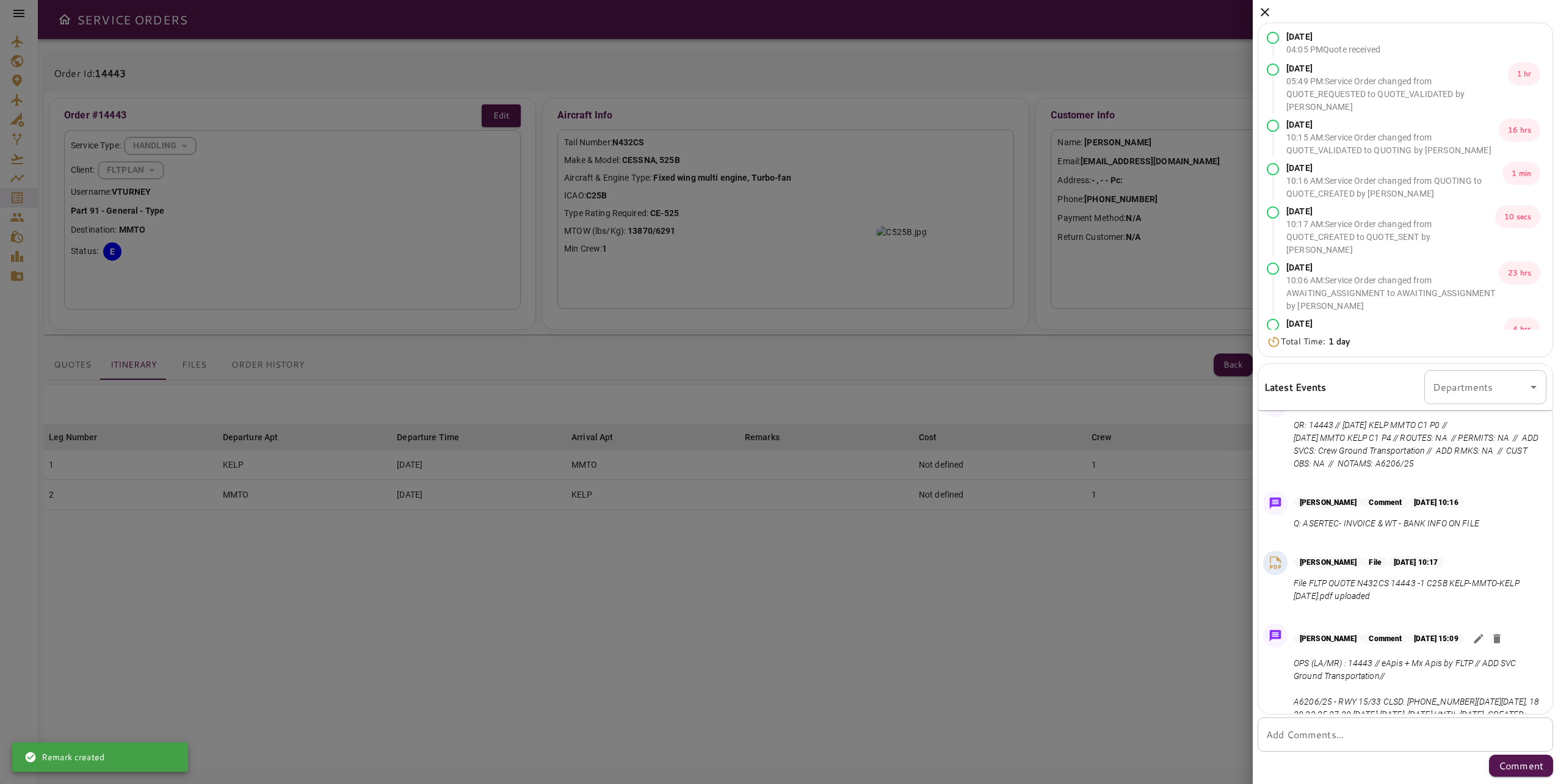
scroll to position [202, 0]
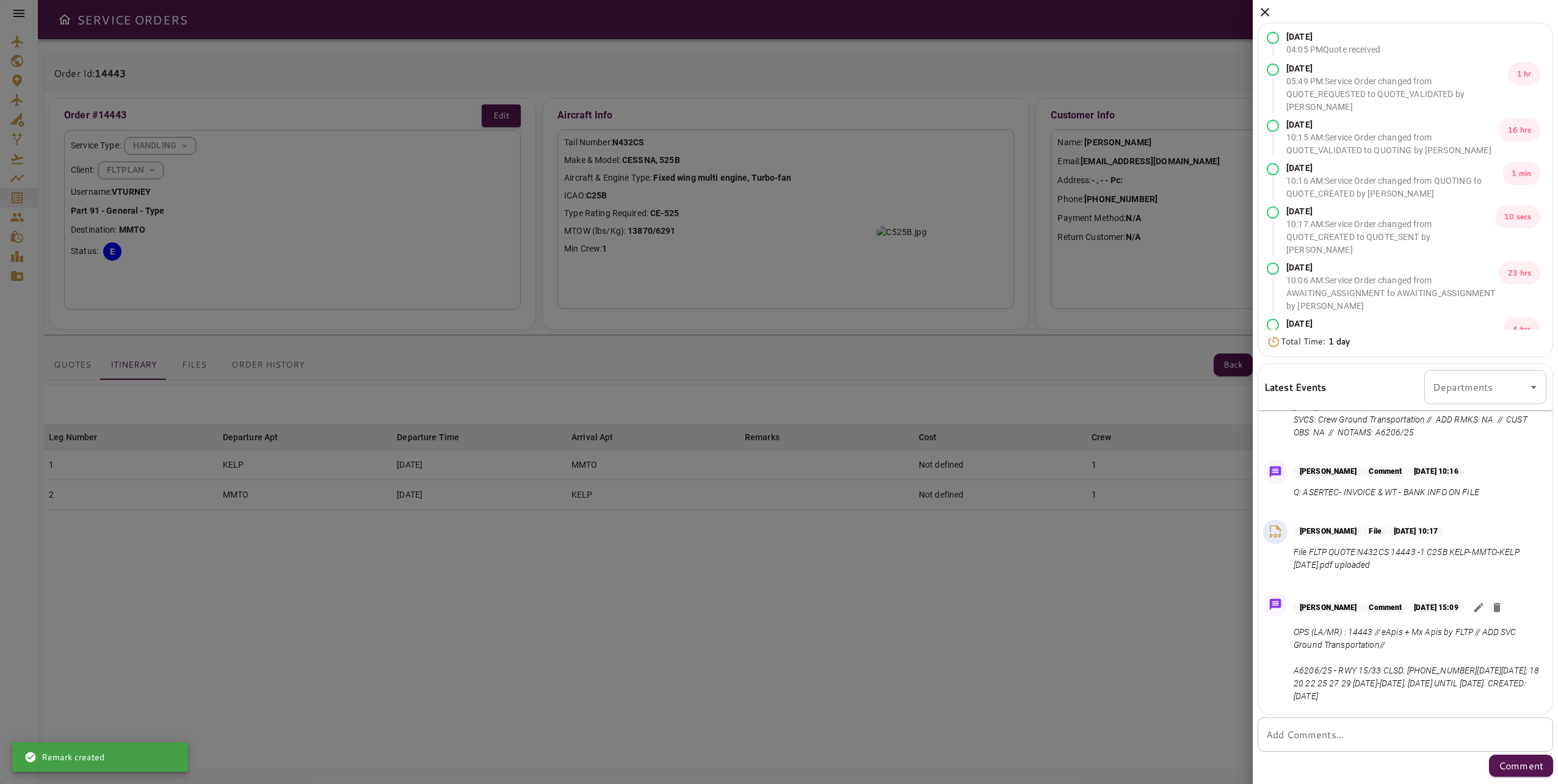
click at [1035, 634] on div at bounding box center [779, 392] width 1558 height 784
click at [1268, 9] on icon at bounding box center [1265, 12] width 8 height 8
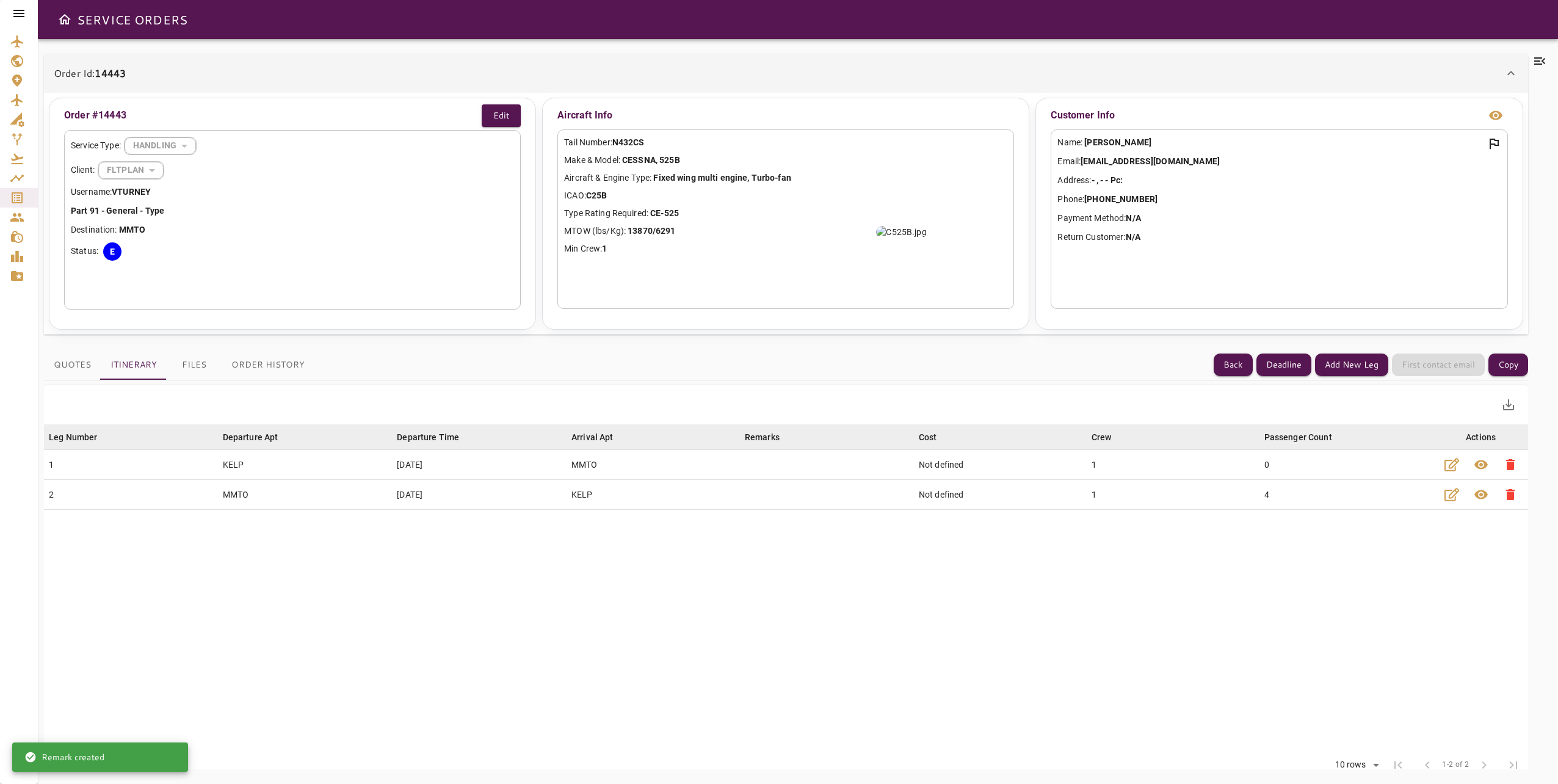
click at [25, 14] on icon at bounding box center [19, 14] width 15 height 15
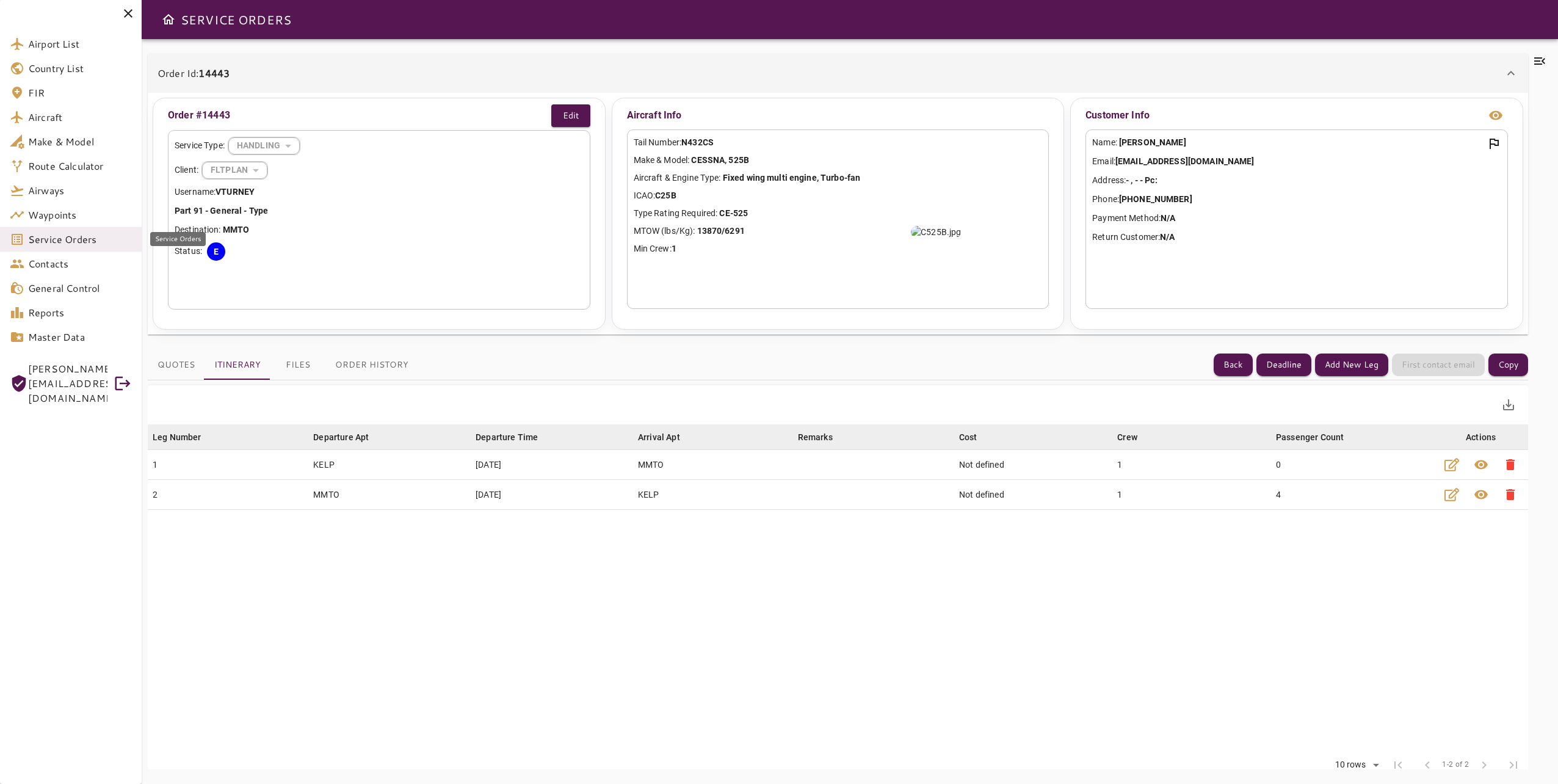
click at [107, 238] on span "Service Orders" at bounding box center [79, 239] width 103 height 15
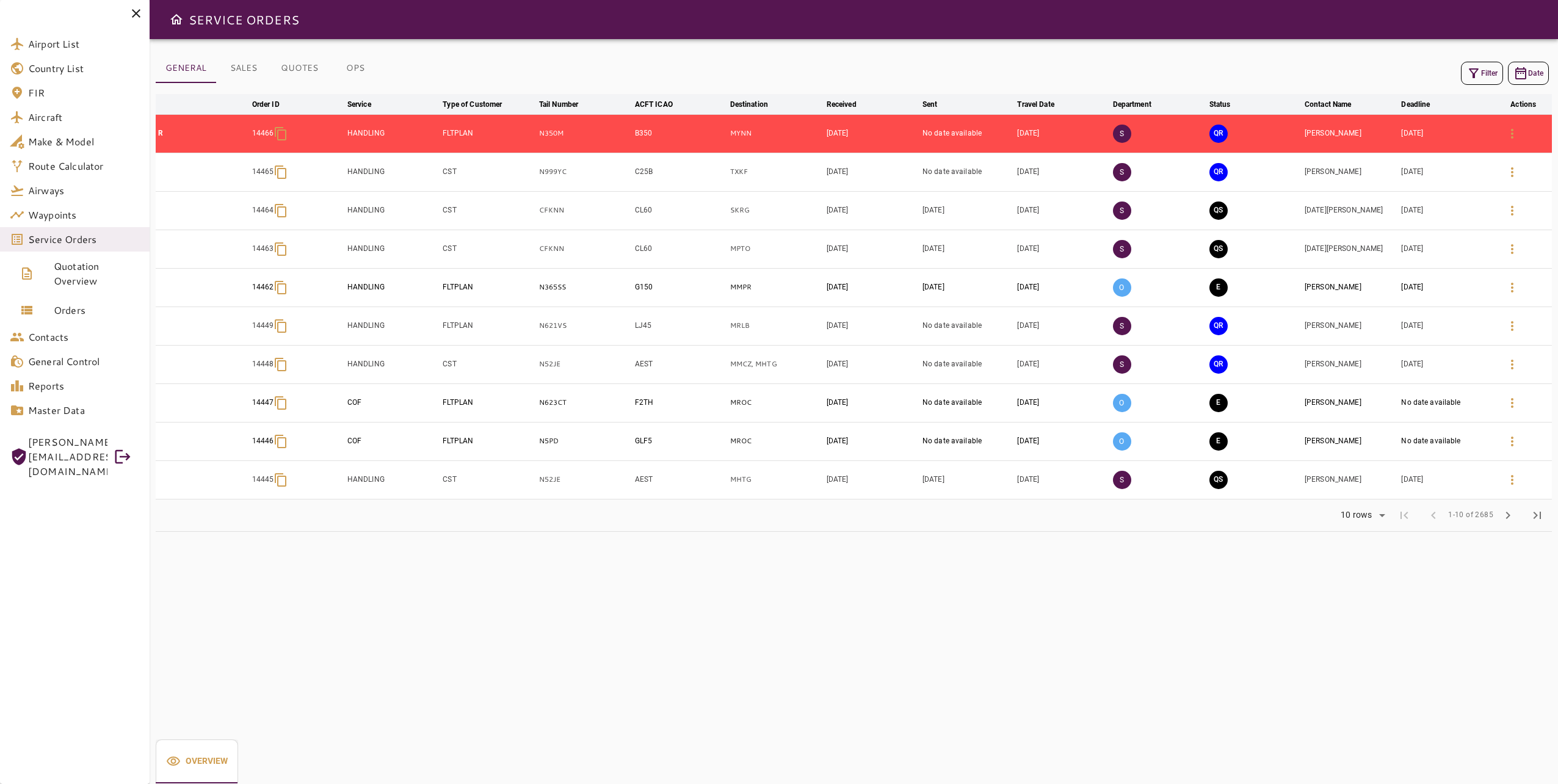
click at [1478, 73] on icon "button" at bounding box center [1474, 74] width 15 height 15
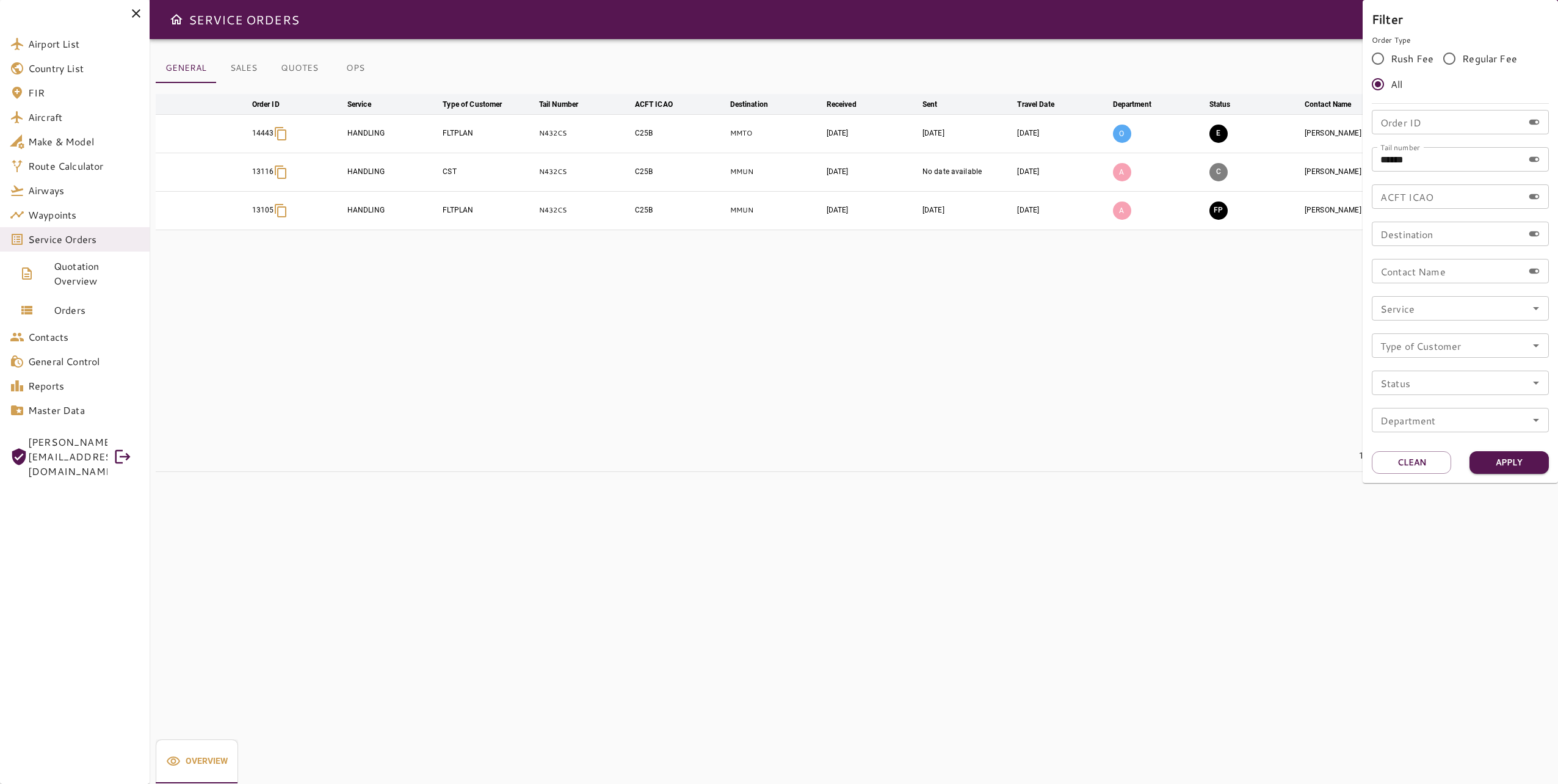
click at [1427, 167] on input "******" at bounding box center [1447, 159] width 152 height 24
type input "******"
click at [1513, 460] on button "Apply" at bounding box center [1509, 463] width 79 height 22
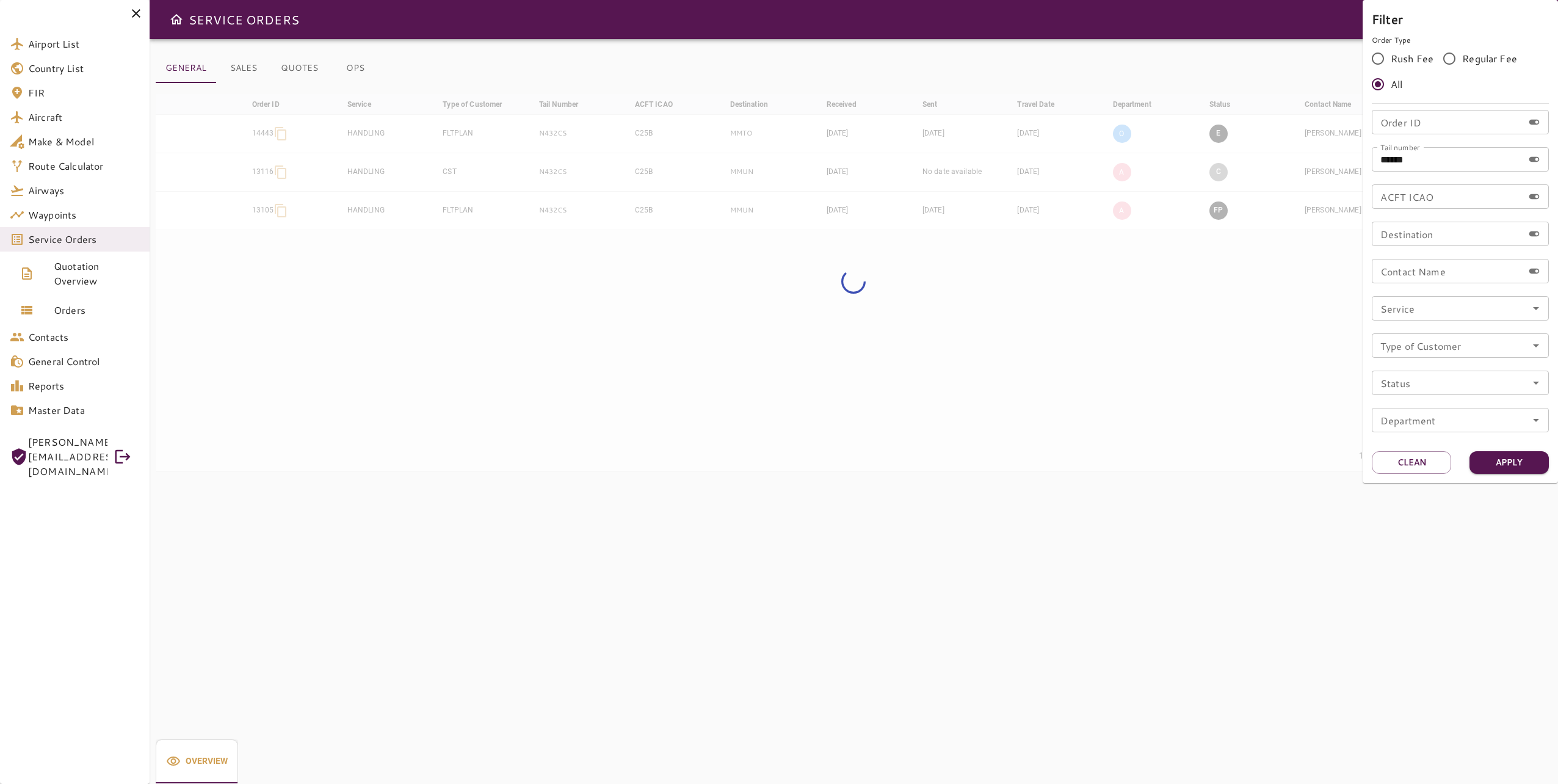
click at [1251, 318] on div at bounding box center [779, 392] width 1558 height 784
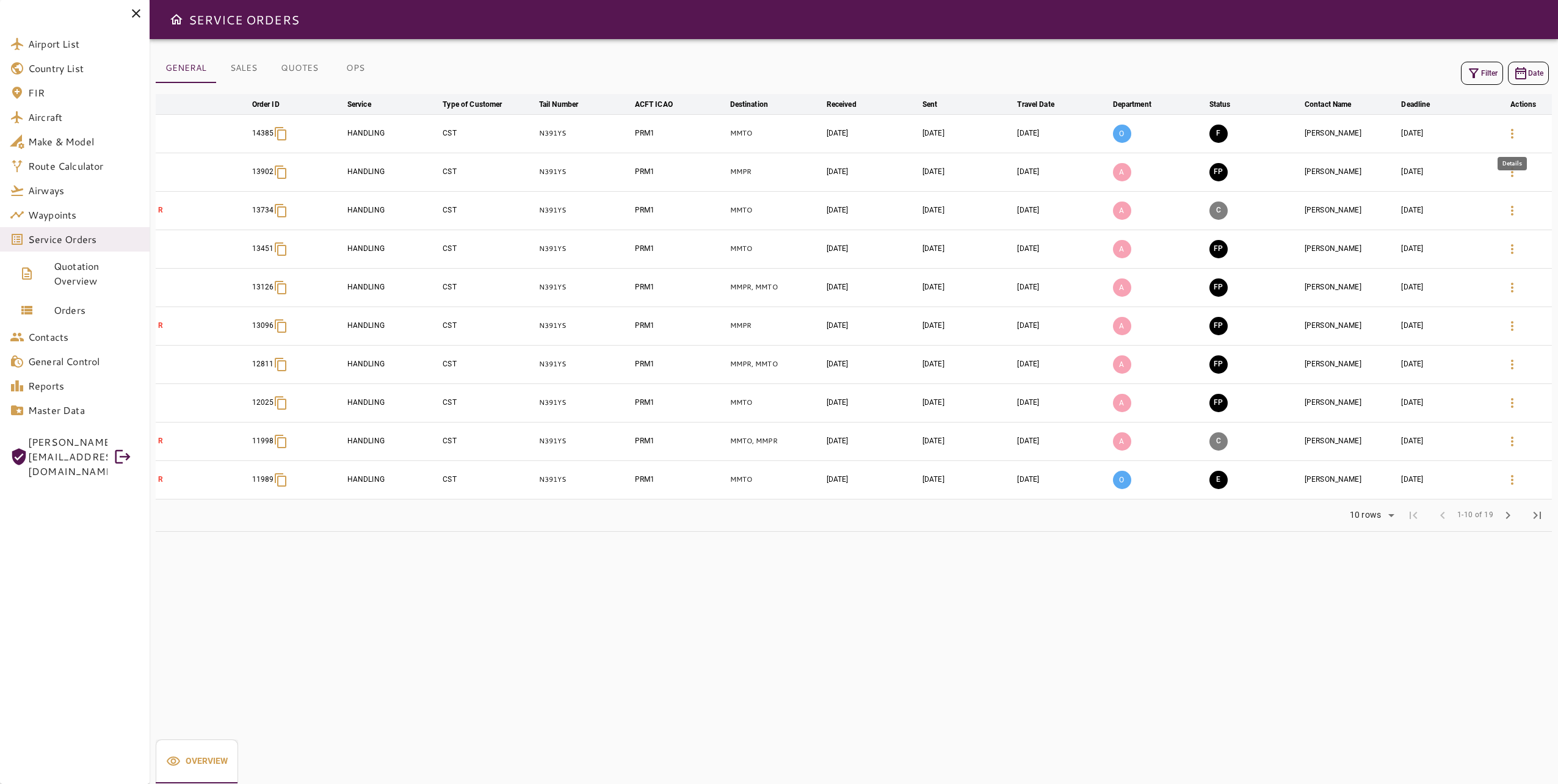
click at [1511, 134] on icon "button" at bounding box center [1512, 134] width 15 height 15
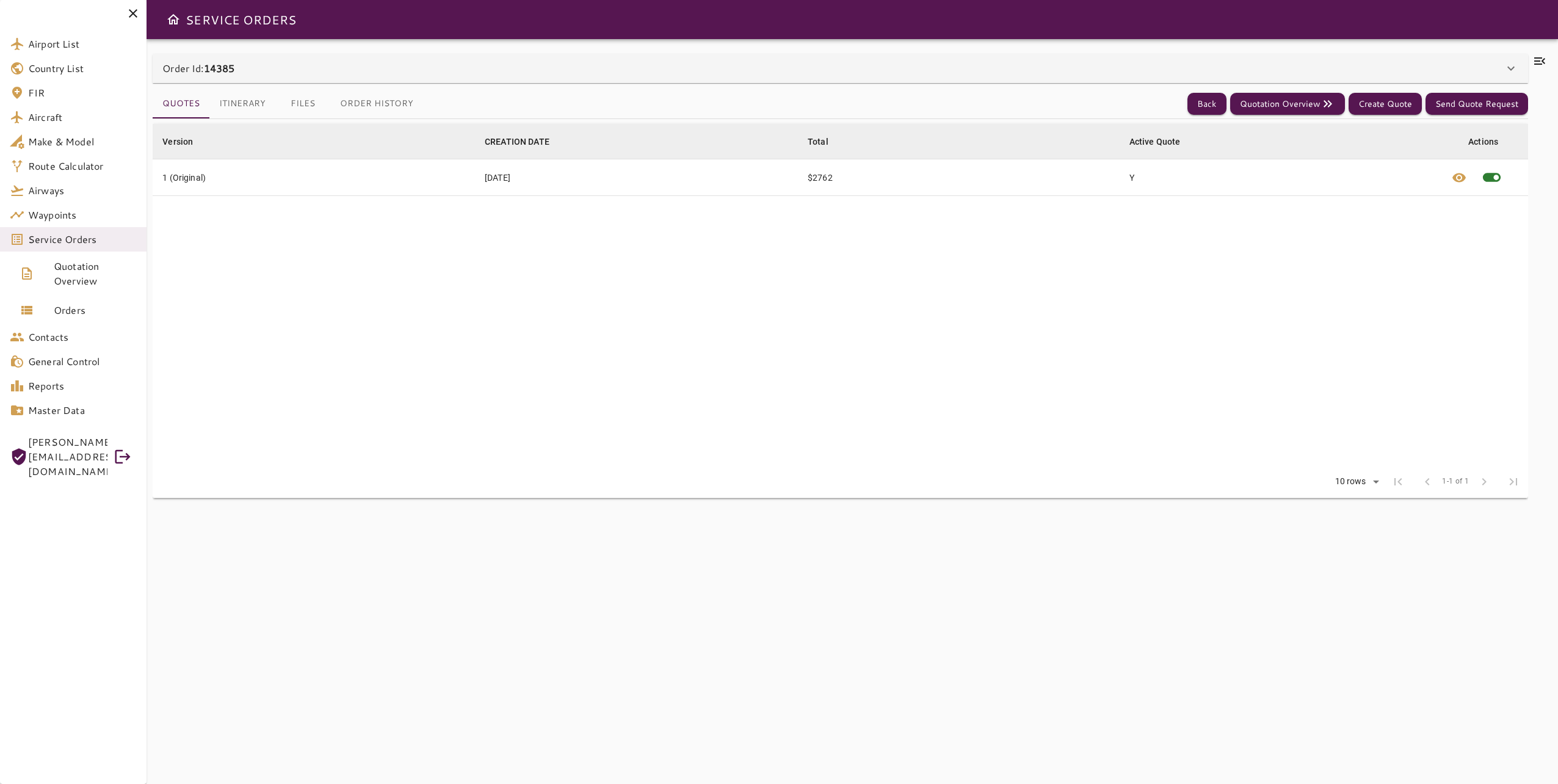
click at [1540, 64] on icon at bounding box center [1540, 61] width 11 height 7
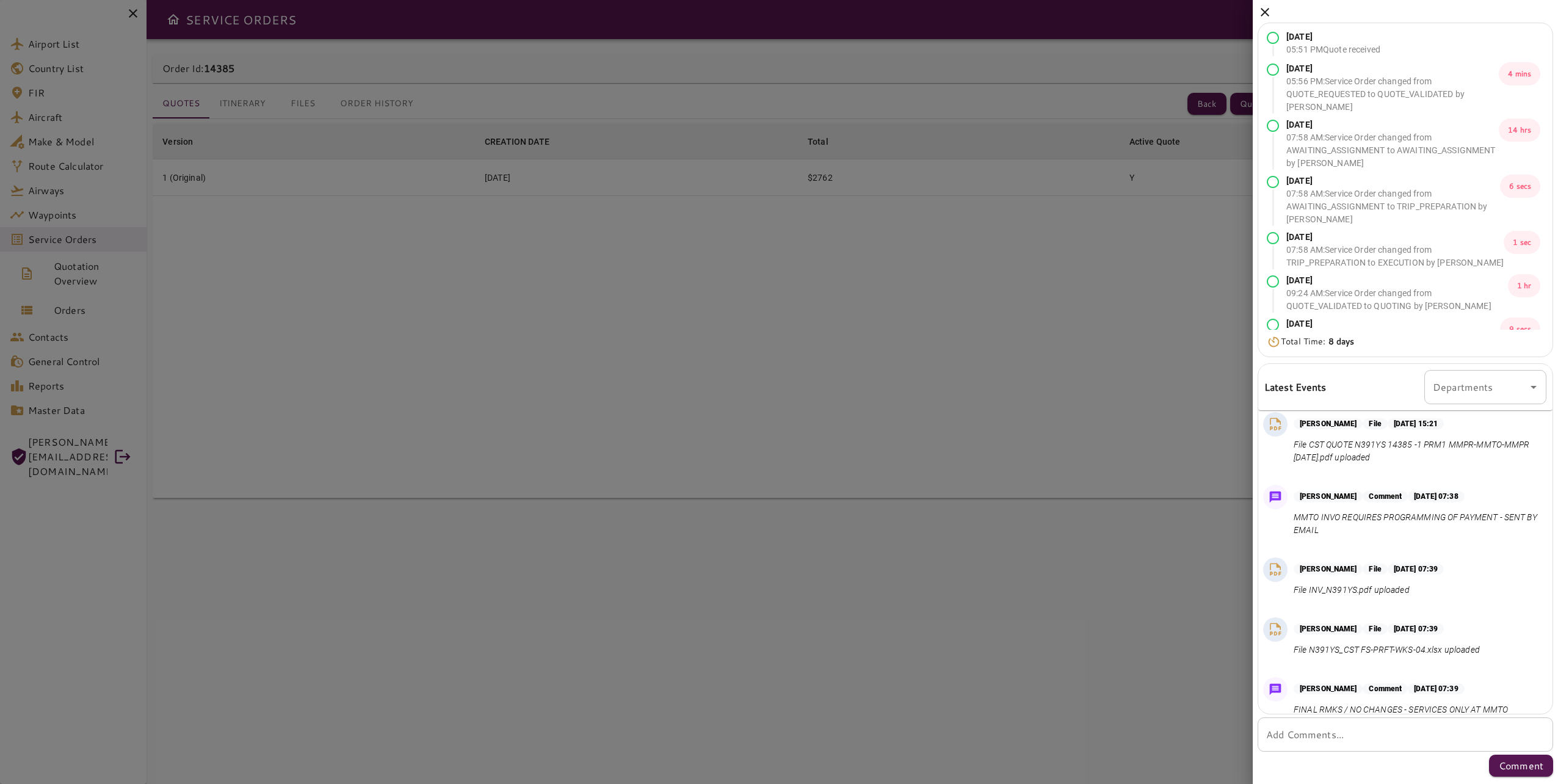
scroll to position [468, 0]
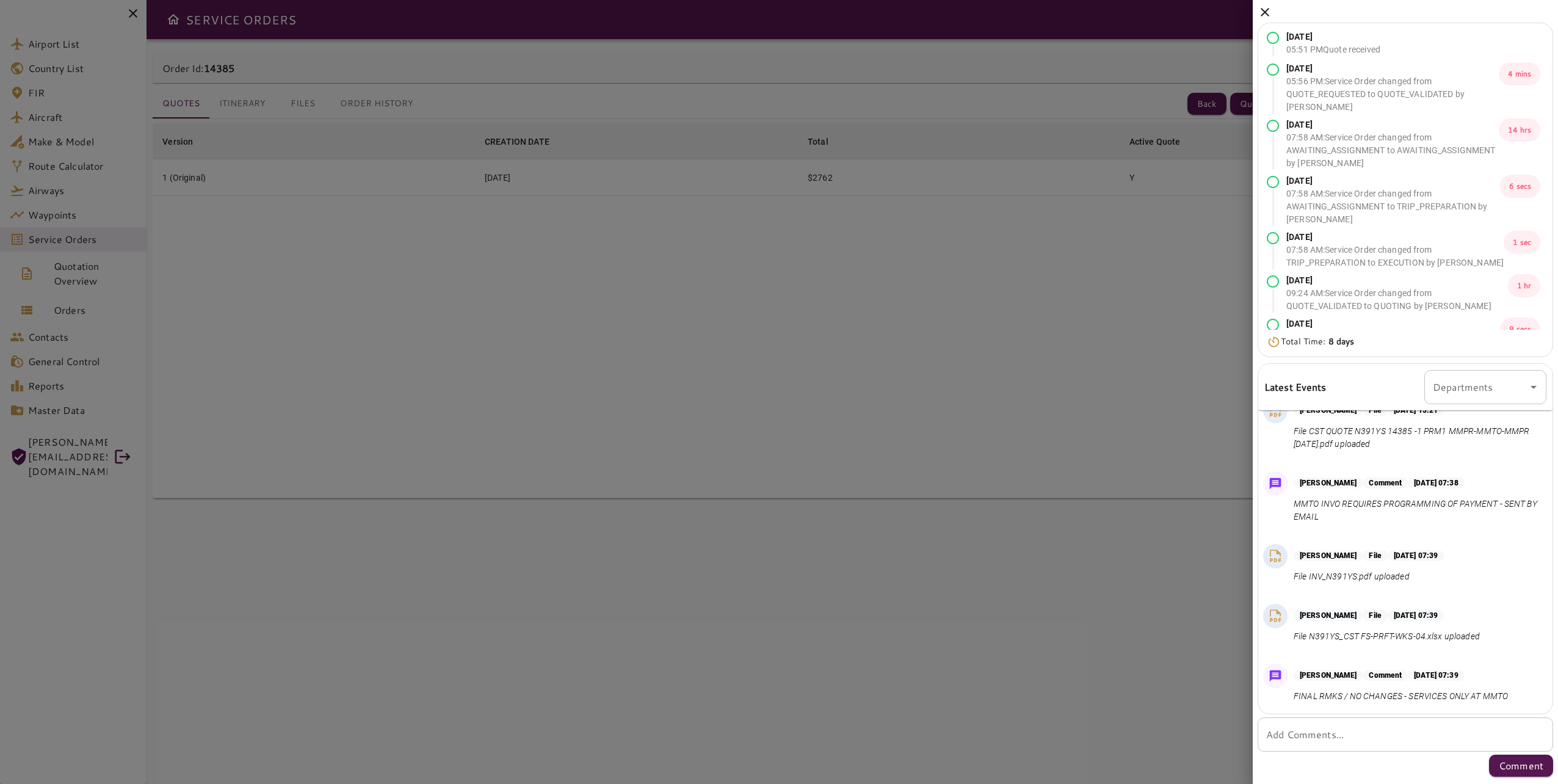
click at [1263, 13] on icon at bounding box center [1266, 12] width 15 height 15
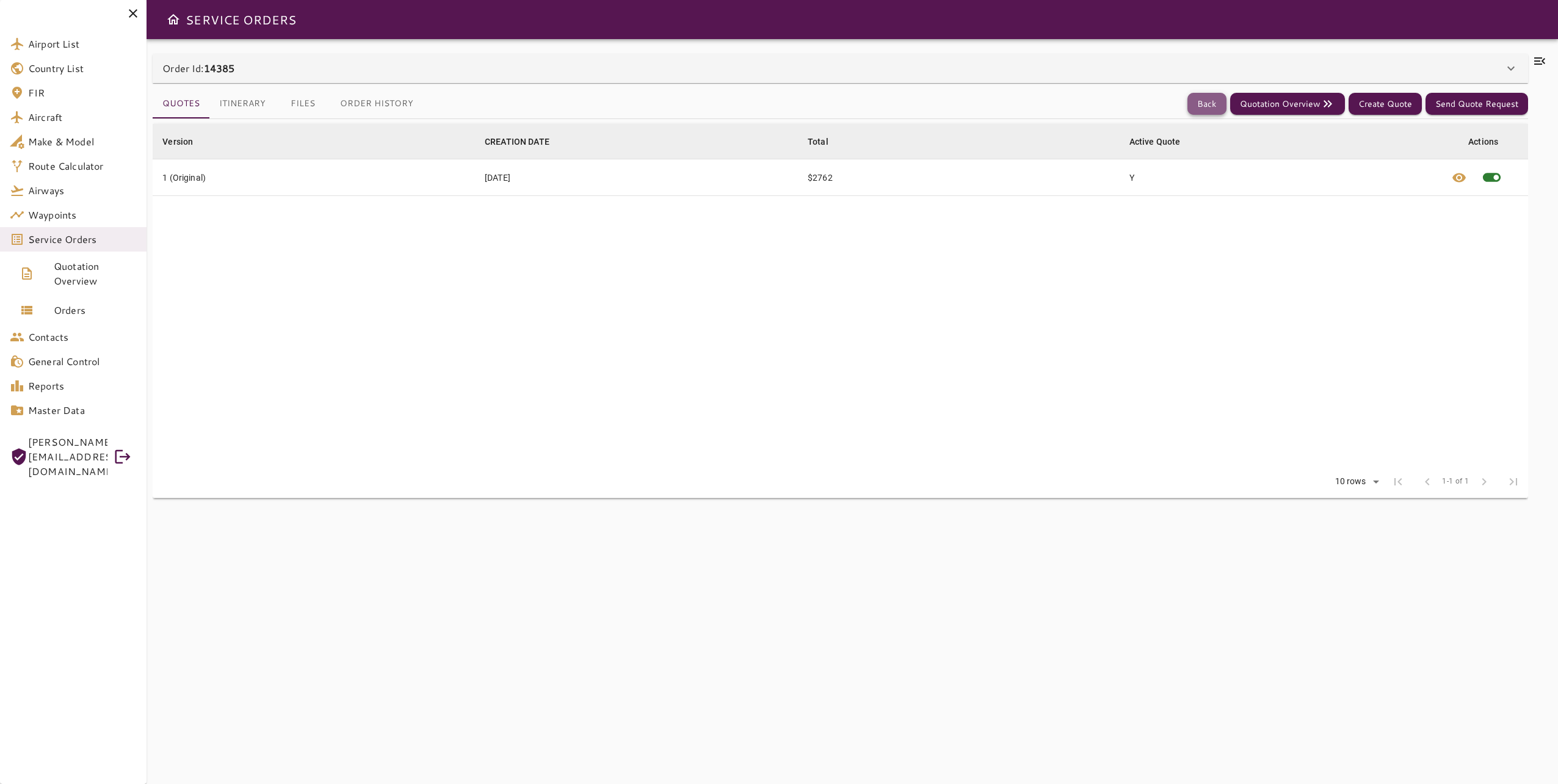
click at [1219, 105] on button "Back" at bounding box center [1207, 104] width 39 height 22
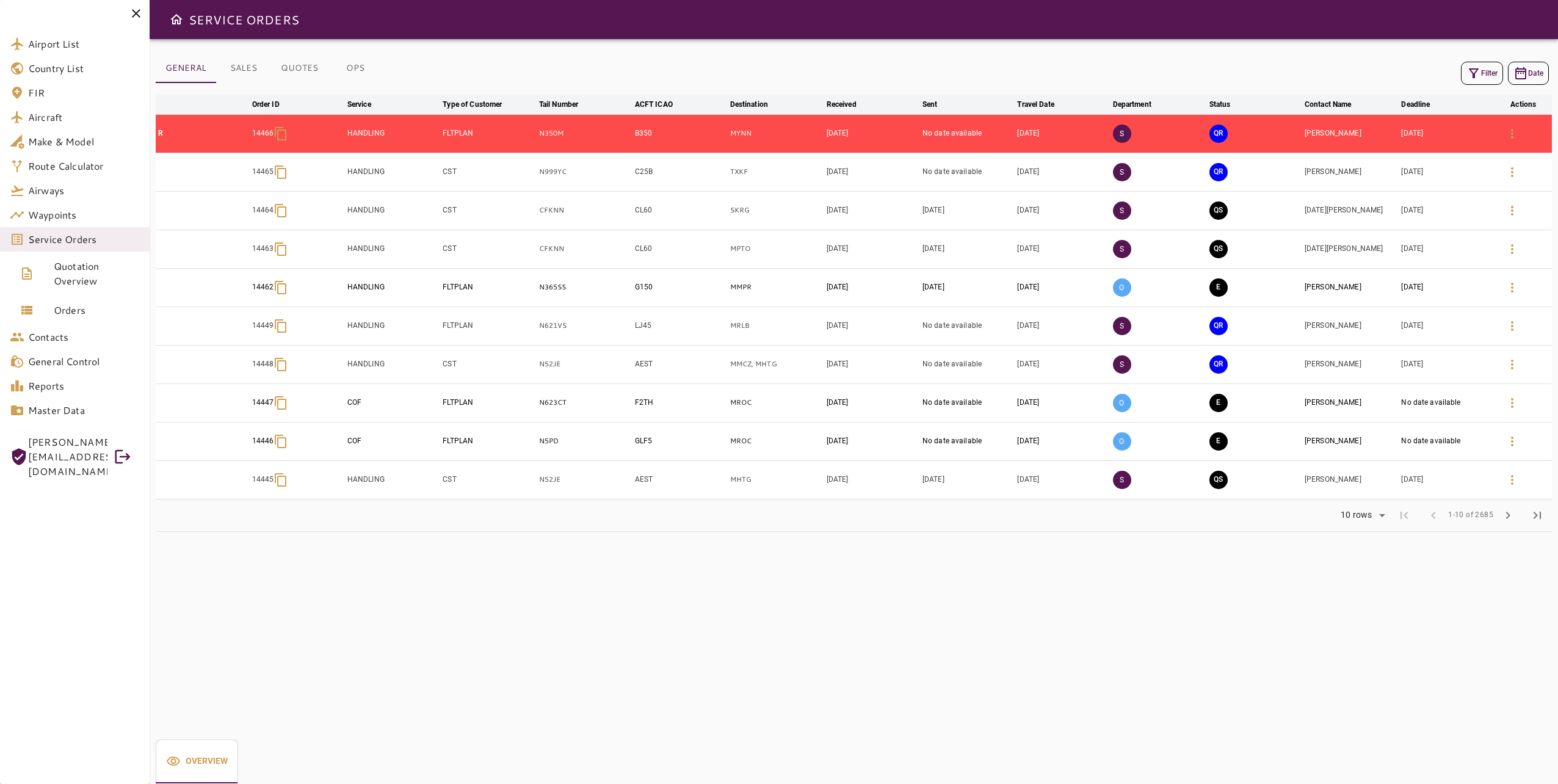
click at [1485, 67] on button "Filter" at bounding box center [1482, 73] width 42 height 23
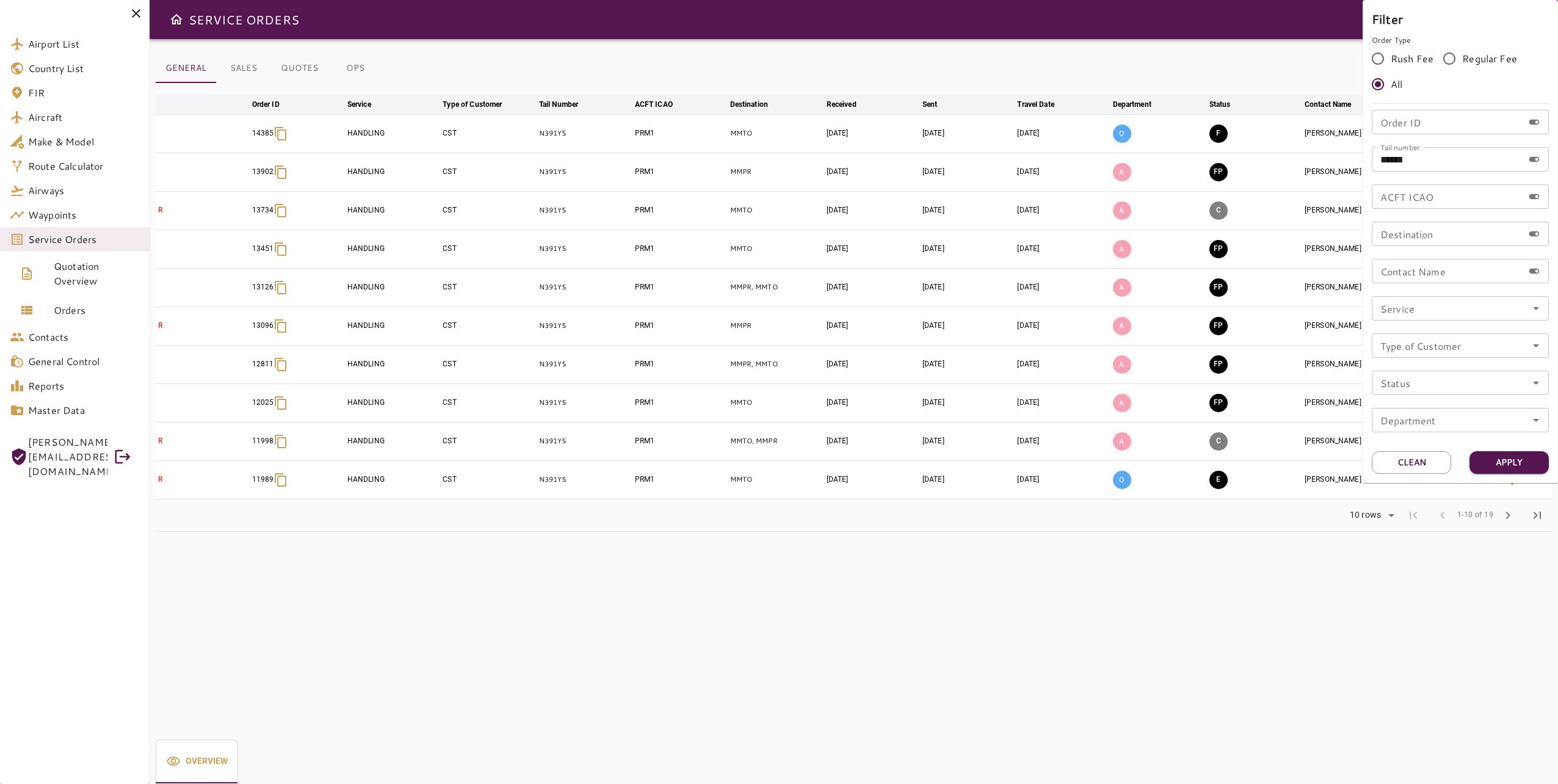
click at [1223, 132] on div at bounding box center [779, 392] width 1558 height 784
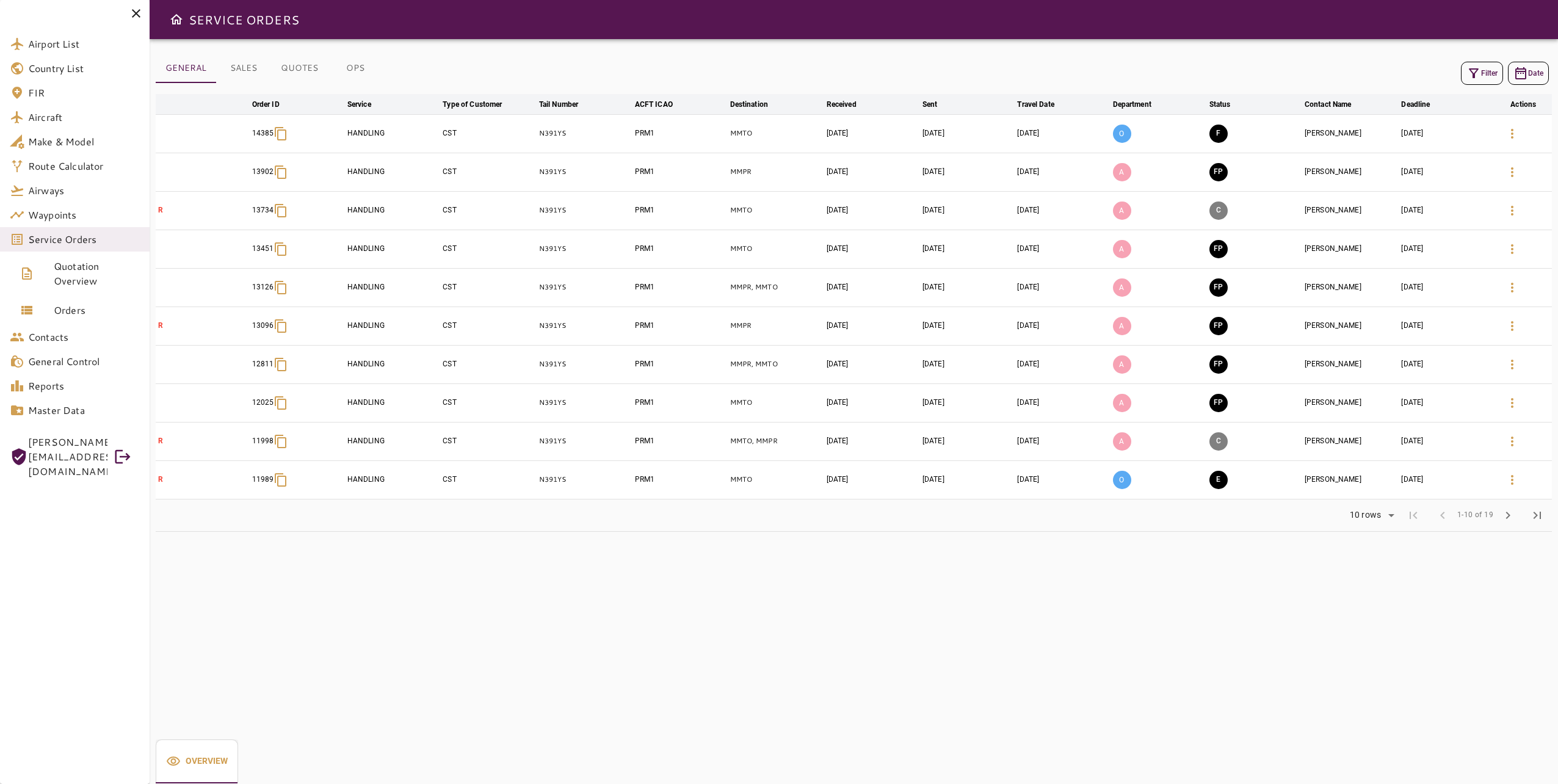
click at [1225, 142] on td "F" at bounding box center [1254, 133] width 95 height 38
click at [1218, 132] on button "F" at bounding box center [1219, 134] width 19 height 19
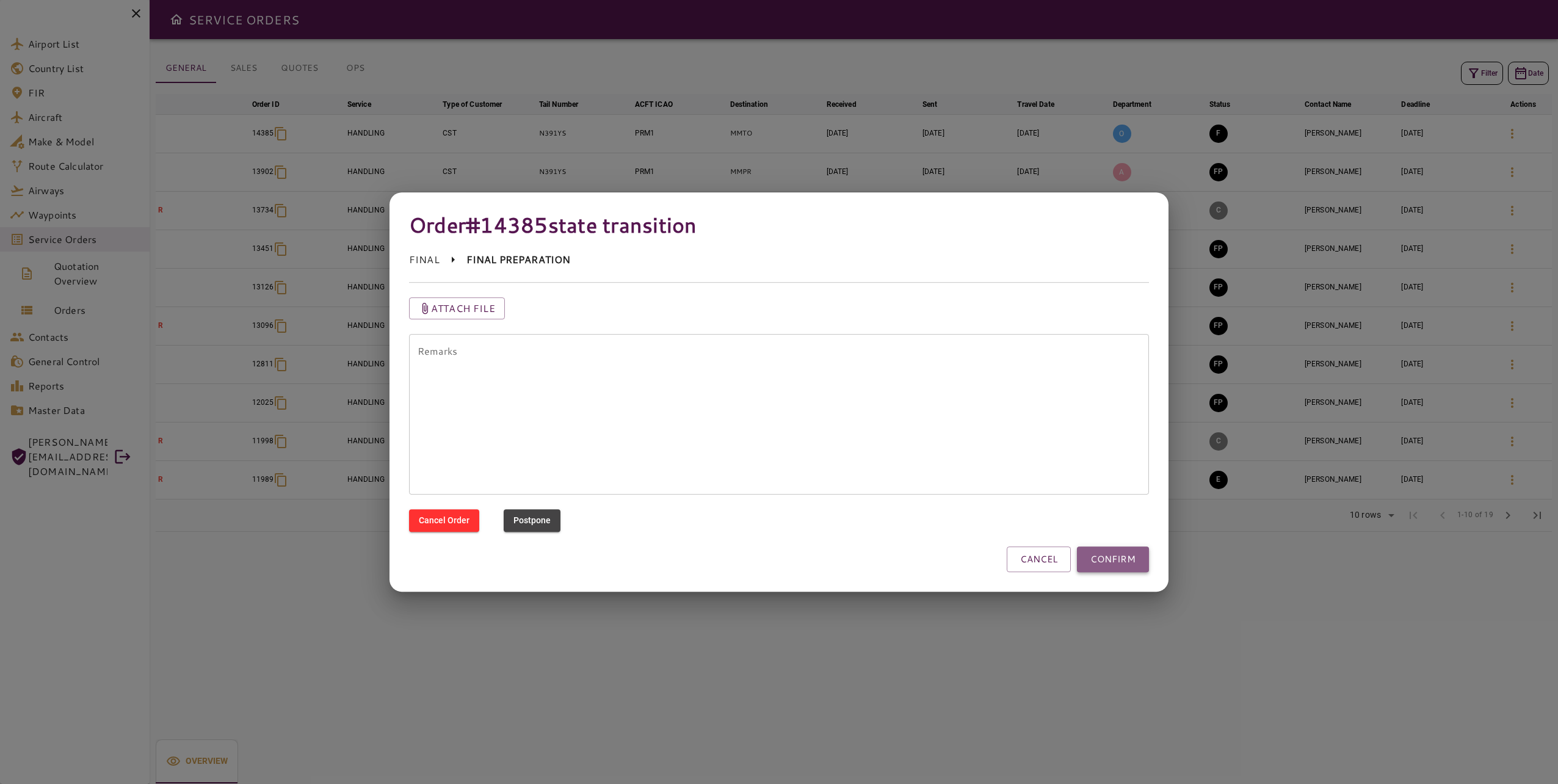
drag, startPoint x: 1112, startPoint y: 558, endPoint x: 1143, endPoint y: 561, distance: 31.1
click at [1112, 558] on button "CONFIRM" at bounding box center [1113, 560] width 72 height 26
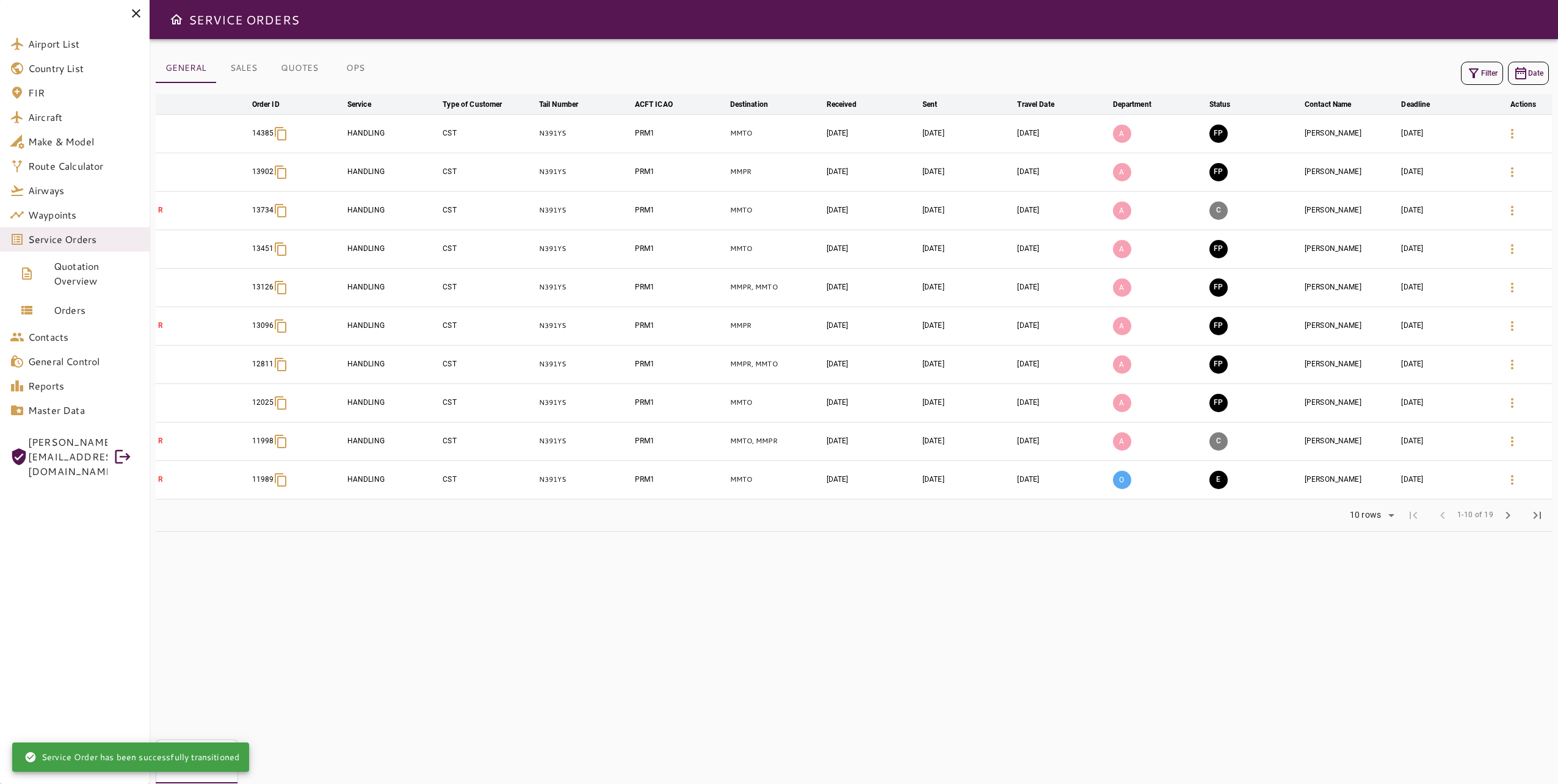
click at [890, 558] on div "GENERAL SALES QUOTES OPS Filter Date arrow_downward Order ID arrow_downward Ser…" at bounding box center [854, 412] width 1409 height 745
click at [944, 644] on div "GENERAL SALES QUOTES OPS Filter Date arrow_downward Order ID arrow_downward Ser…" at bounding box center [854, 412] width 1409 height 745
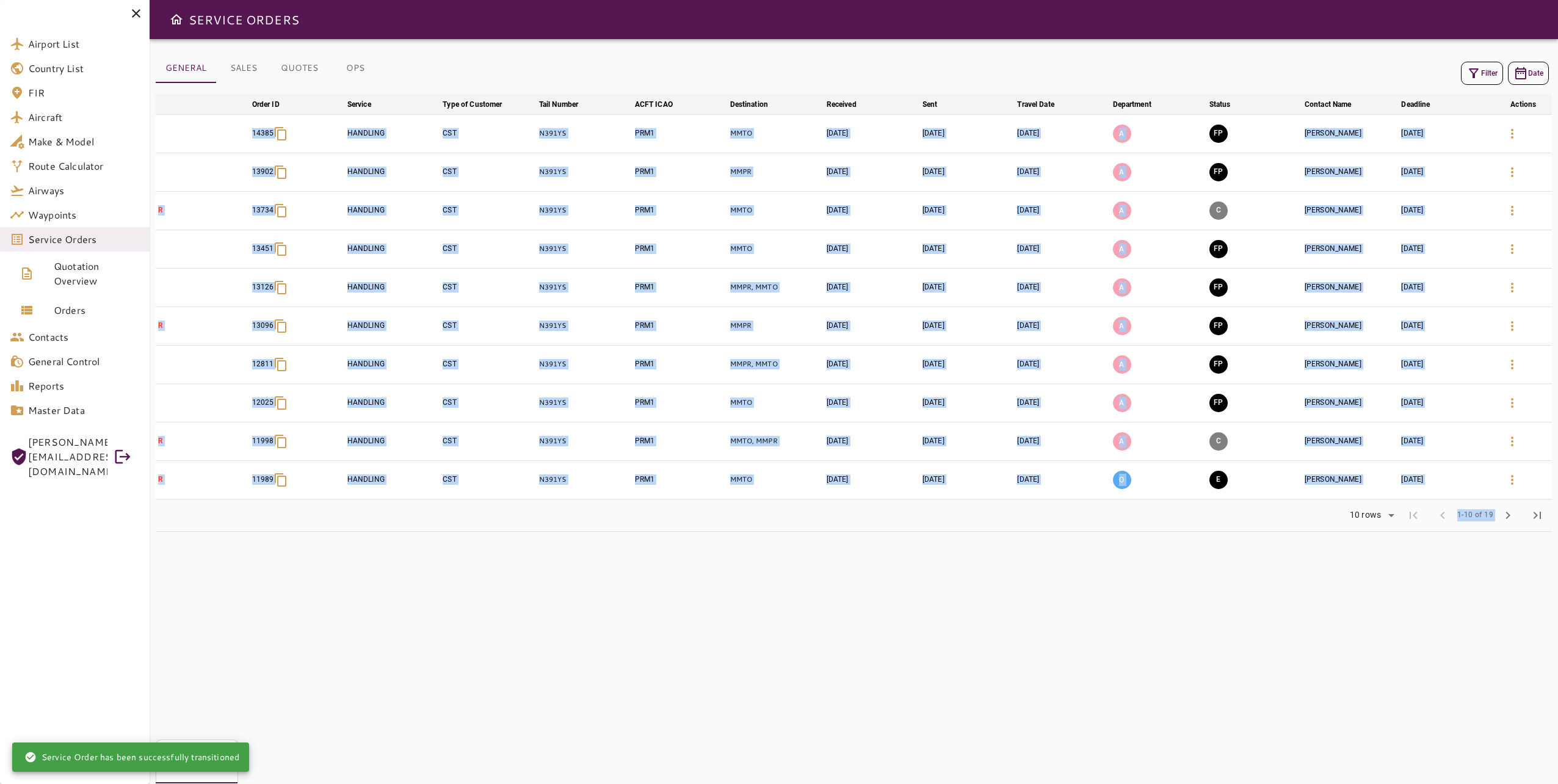
click at [944, 644] on div "GENERAL SALES QUOTES OPS Filter Date arrow_downward Order ID arrow_downward Ser…" at bounding box center [854, 412] width 1409 height 745
click at [870, 723] on div "GENERAL SALES QUOTES OPS Filter Date arrow_downward Order ID arrow_downward Ser…" at bounding box center [854, 412] width 1409 height 745
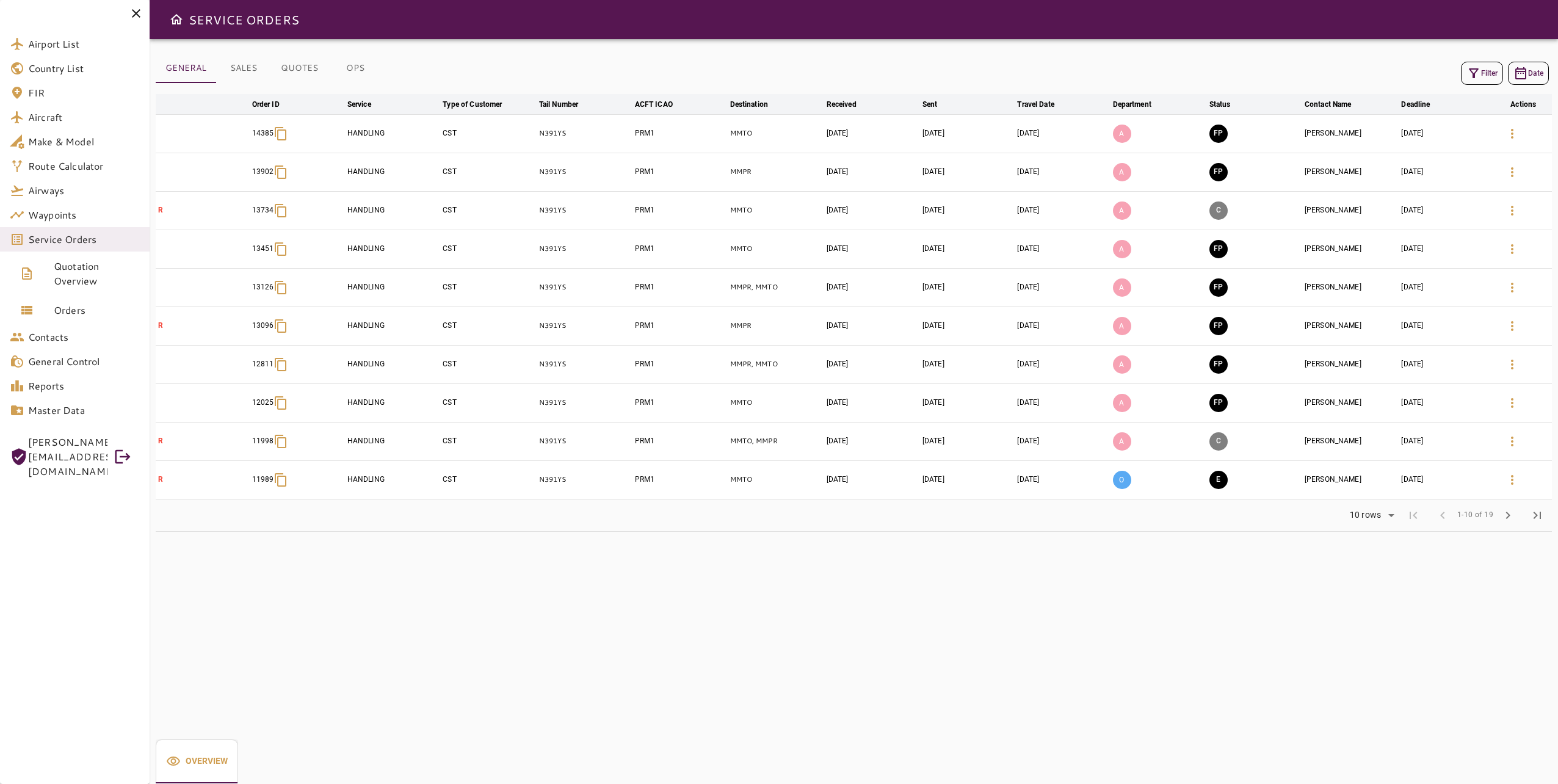
click at [909, 658] on div "GENERAL SALES QUOTES OPS Filter Date arrow_downward Order ID arrow_downward Ser…" at bounding box center [854, 412] width 1409 height 745
